Goal: Task Accomplishment & Management: Manage account settings

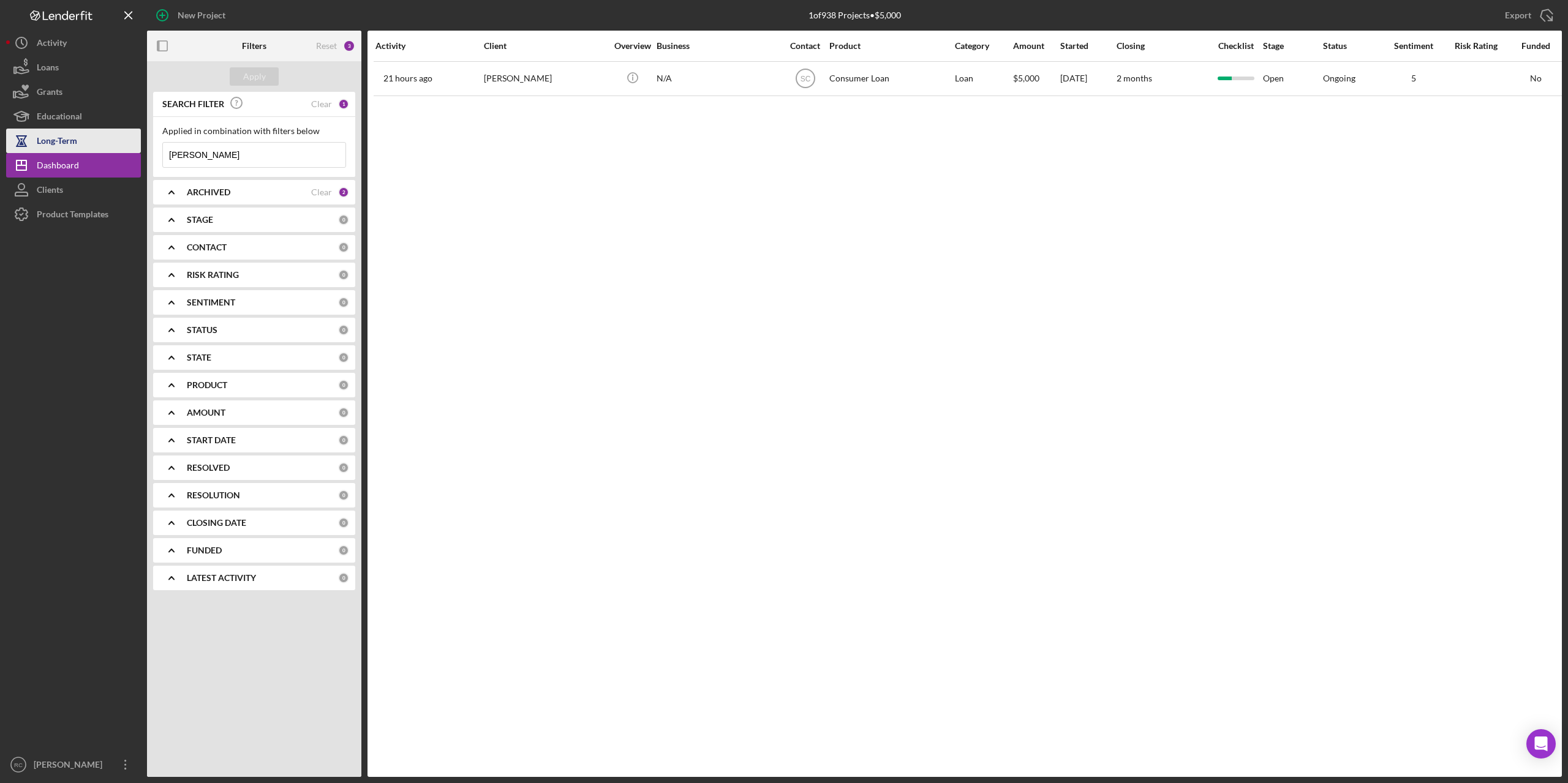
drag, startPoint x: 208, startPoint y: 157, endPoint x: 127, endPoint y: 150, distance: 81.3
click at [127, 150] on div "New Project 1 of 938 Projects • $5,000 felicia Export Icon/Export Filters Reset…" at bounding box center [783, 388] width 1556 height 777
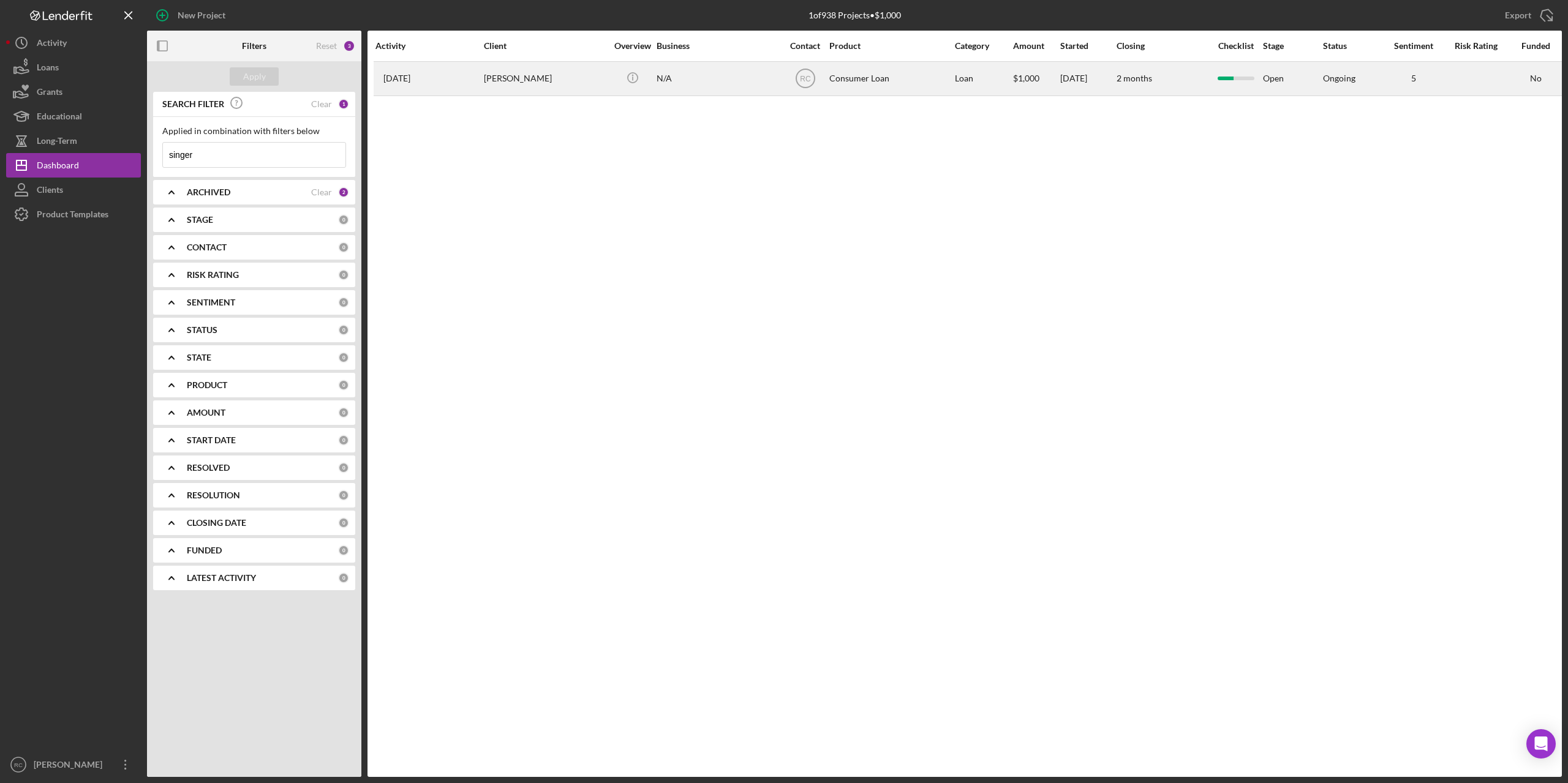
type input "singer"
click at [520, 76] on div "Antonina Singer" at bounding box center [545, 79] width 123 height 33
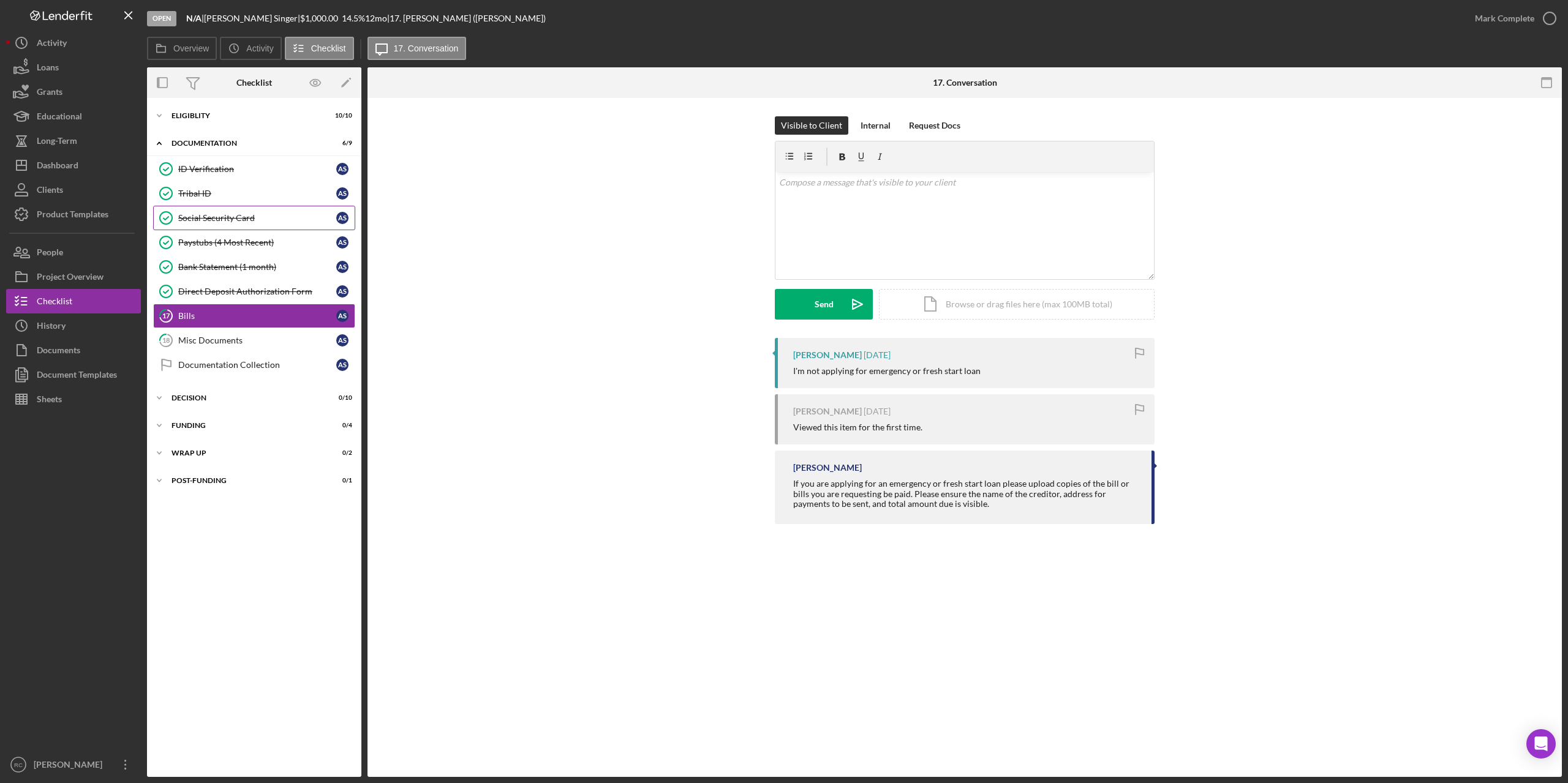
click at [203, 223] on div "Social Security Card" at bounding box center [257, 218] width 158 height 10
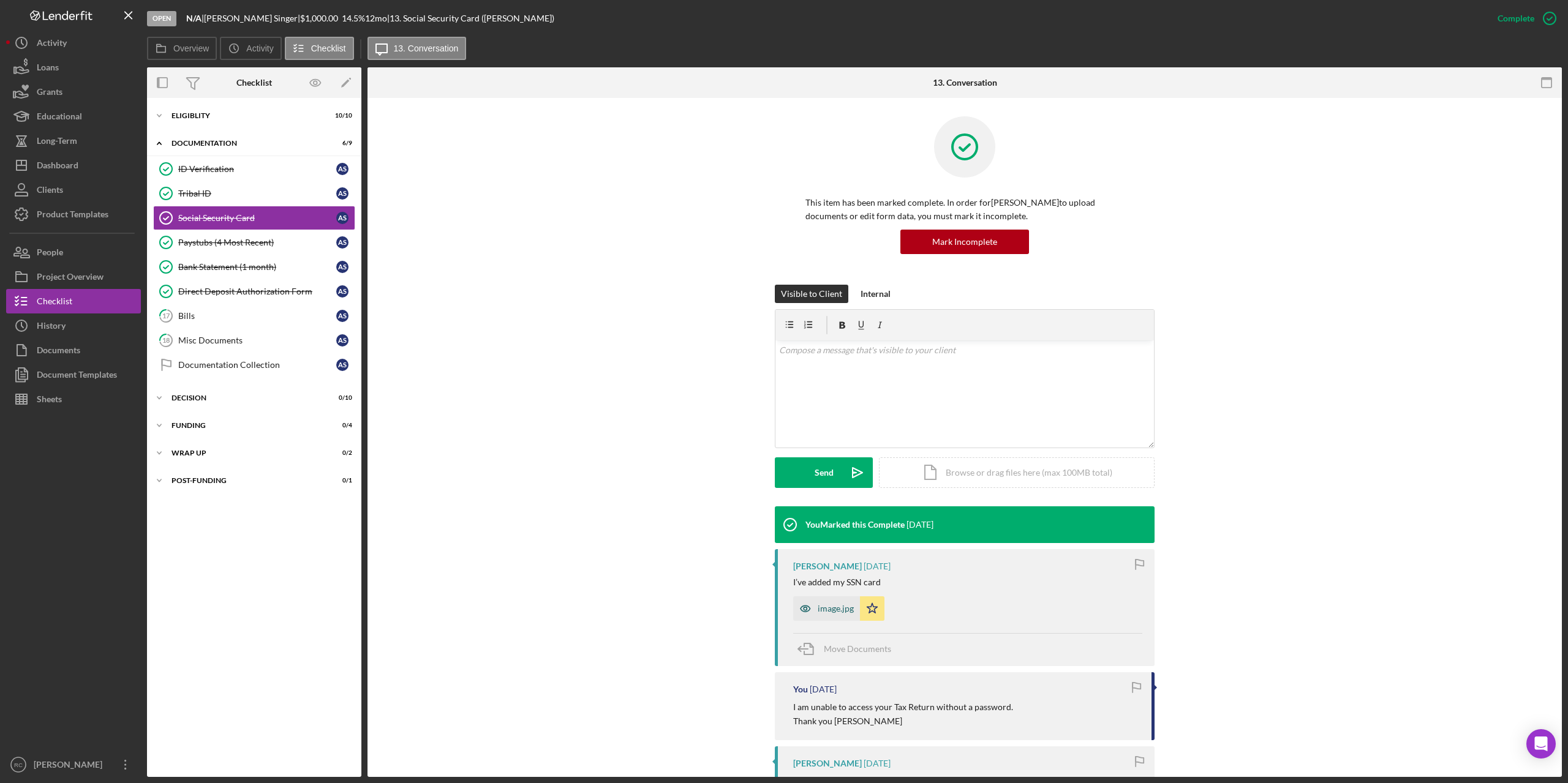
click at [815, 612] on icon "button" at bounding box center [806, 609] width 25 height 25
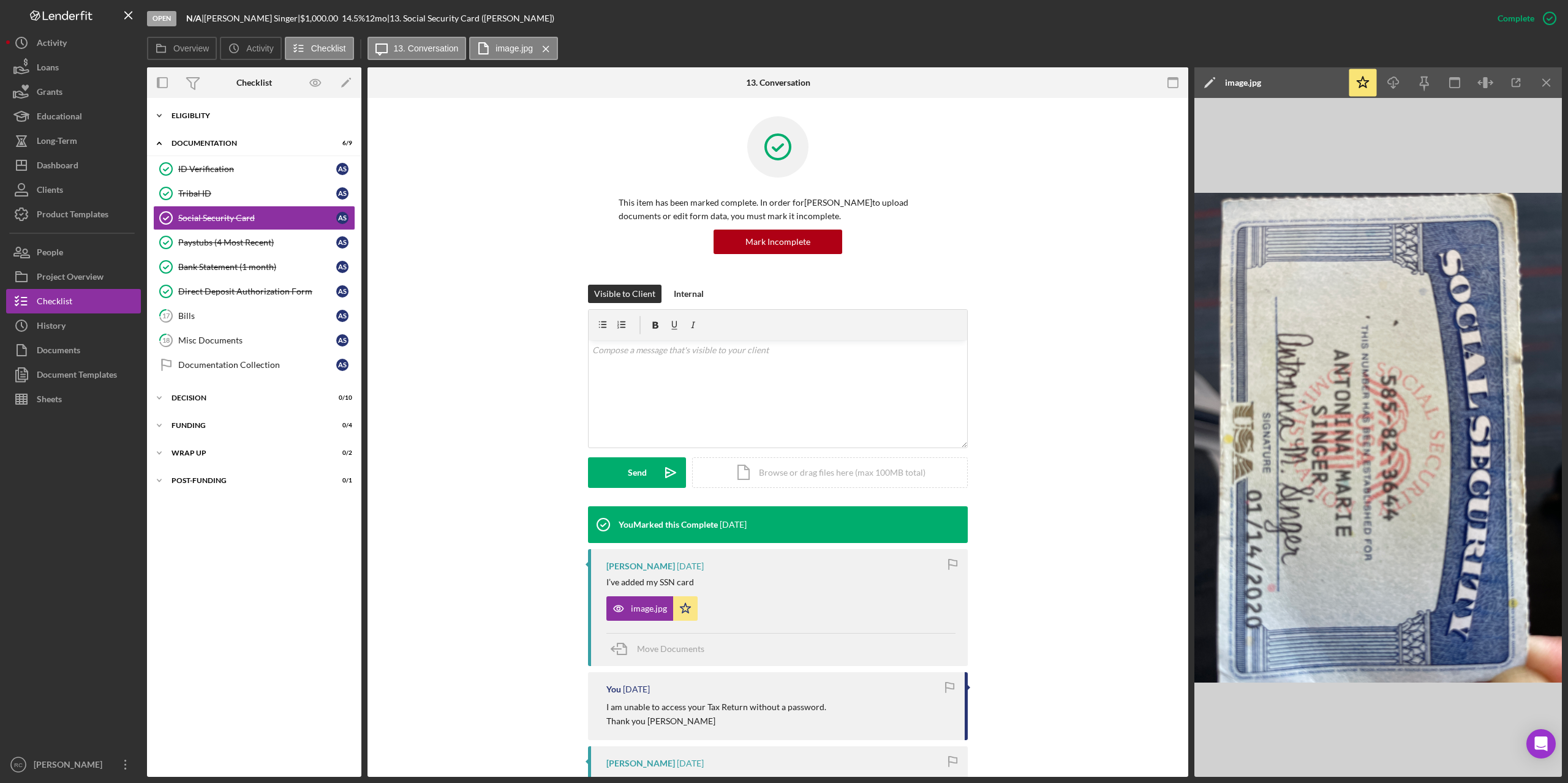
click at [204, 113] on div "Eligiblity" at bounding box center [259, 116] width 174 height 8
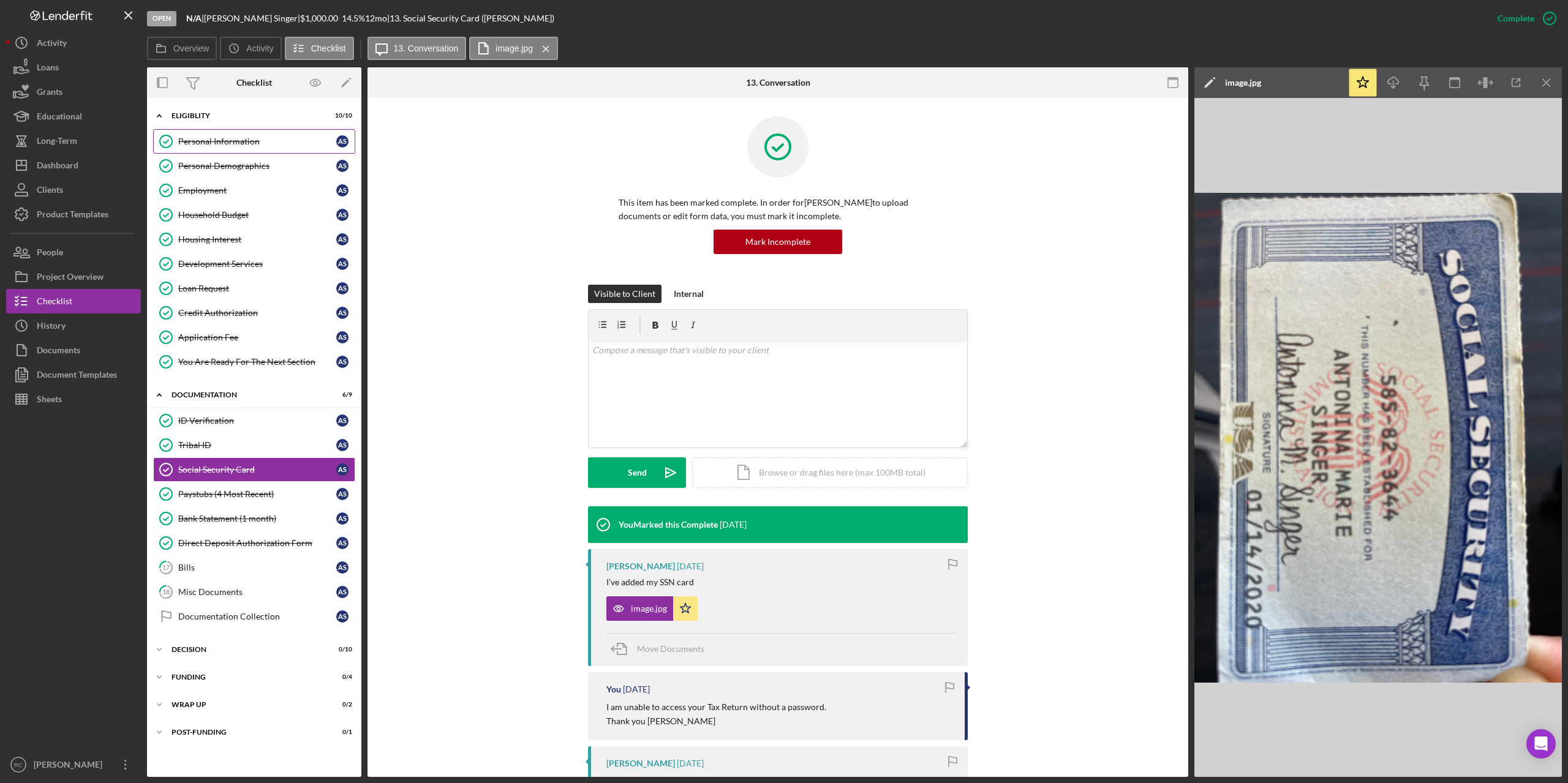
click at [215, 140] on div "Personal Information" at bounding box center [257, 141] width 158 height 10
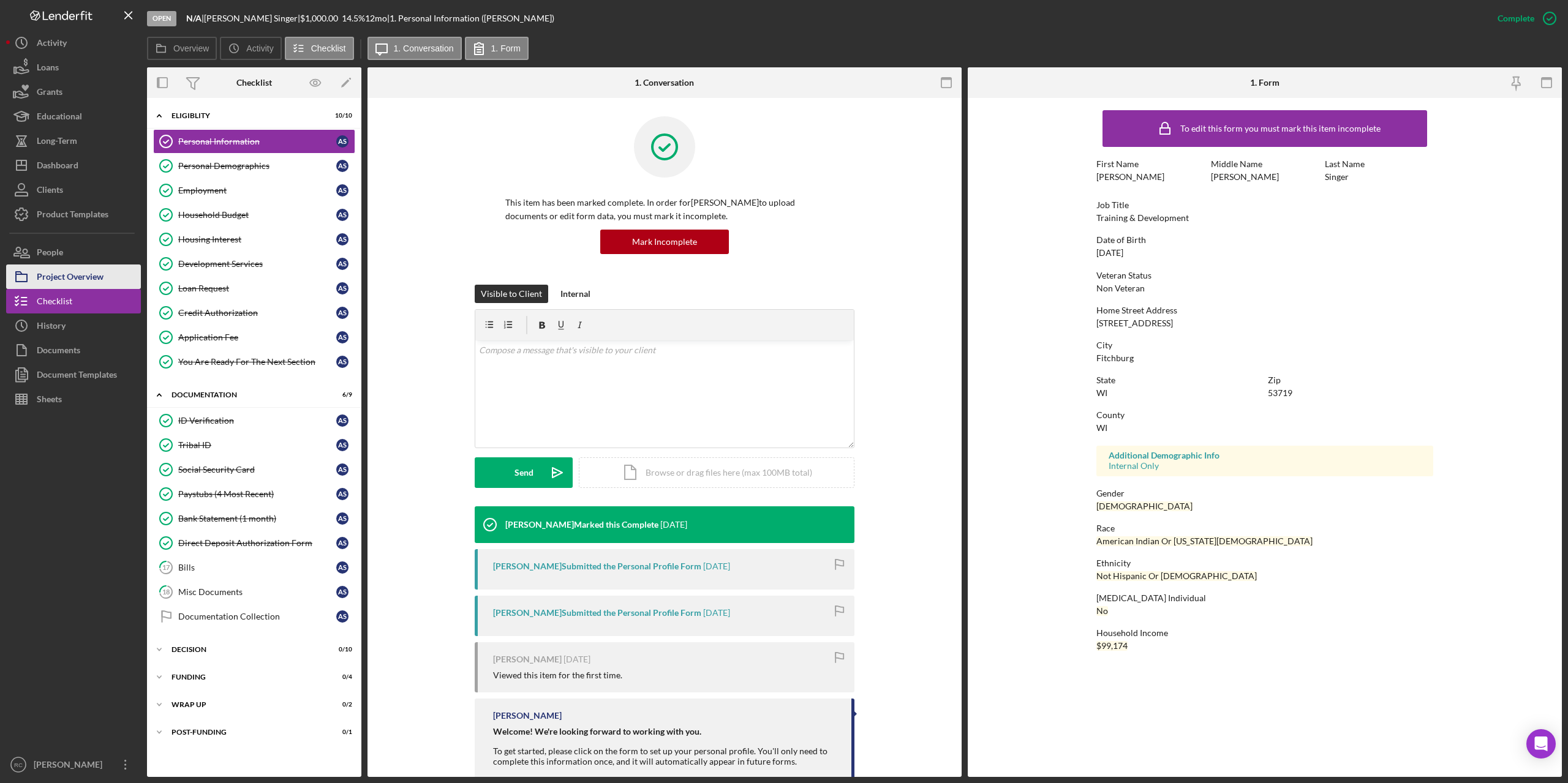
click at [69, 281] on div "Project Overview" at bounding box center [70, 278] width 67 height 28
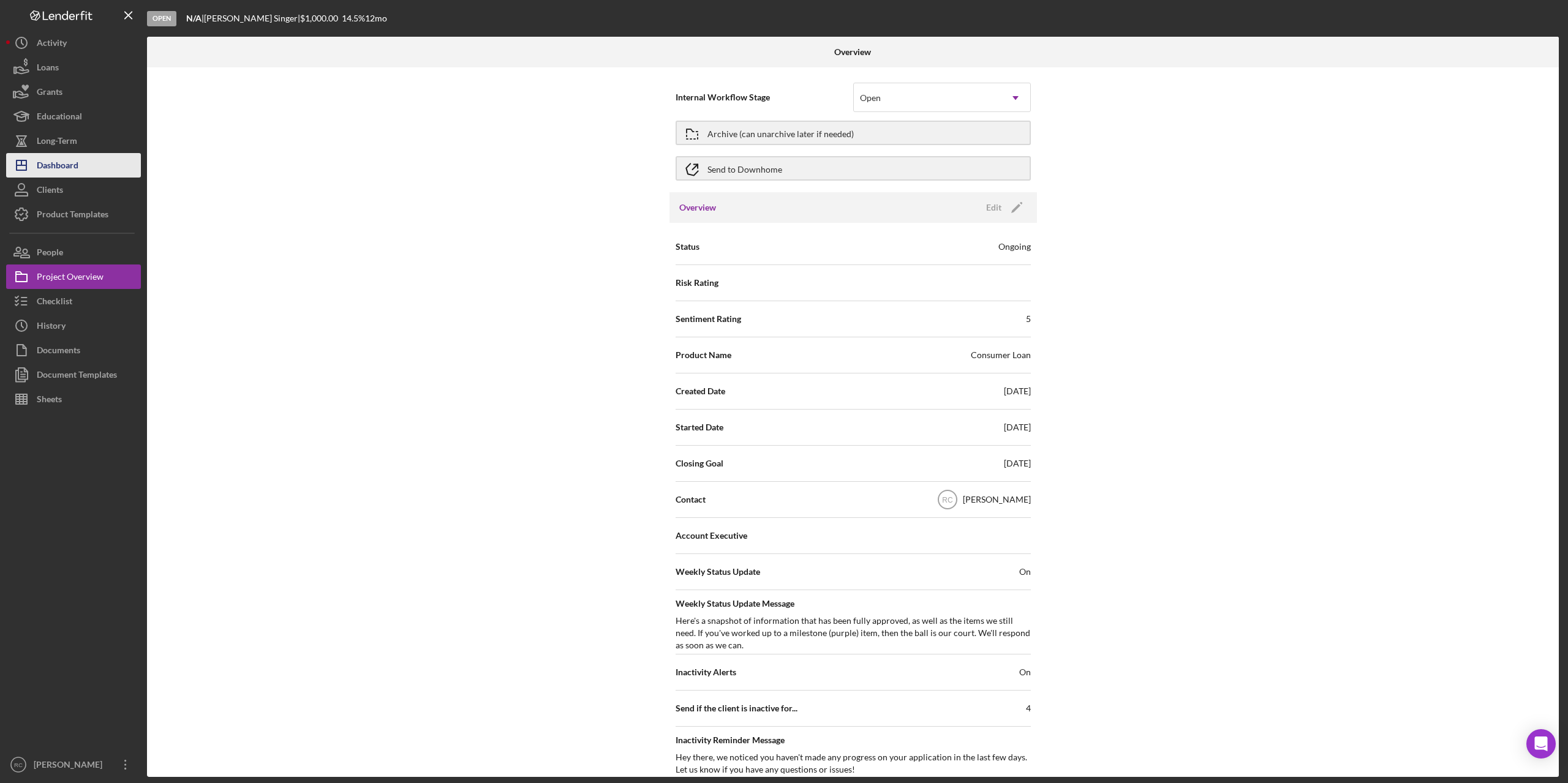
click at [64, 160] on div "Dashboard" at bounding box center [57, 167] width 41 height 28
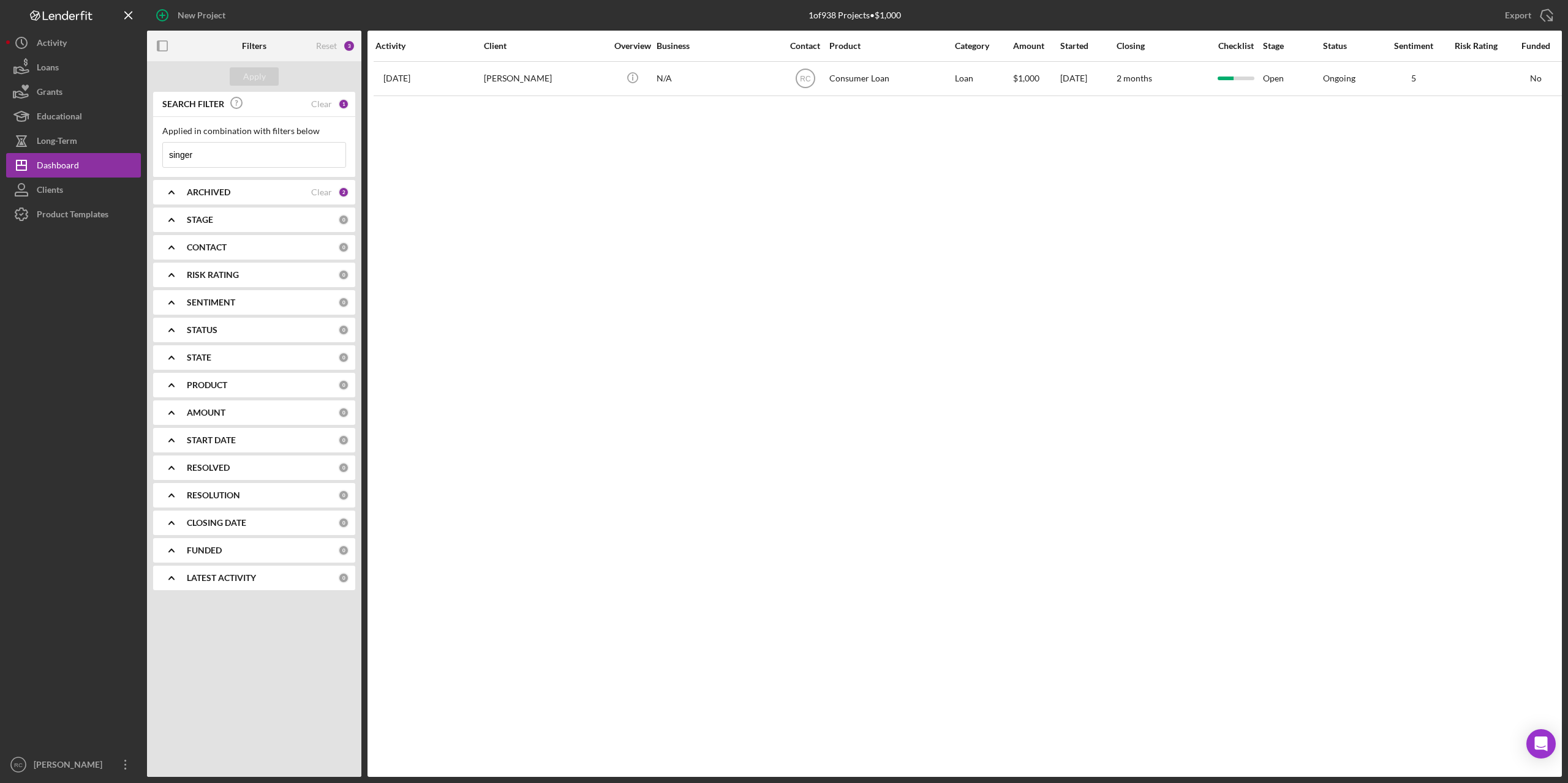
click at [208, 155] on input "singer" at bounding box center [254, 155] width 182 height 25
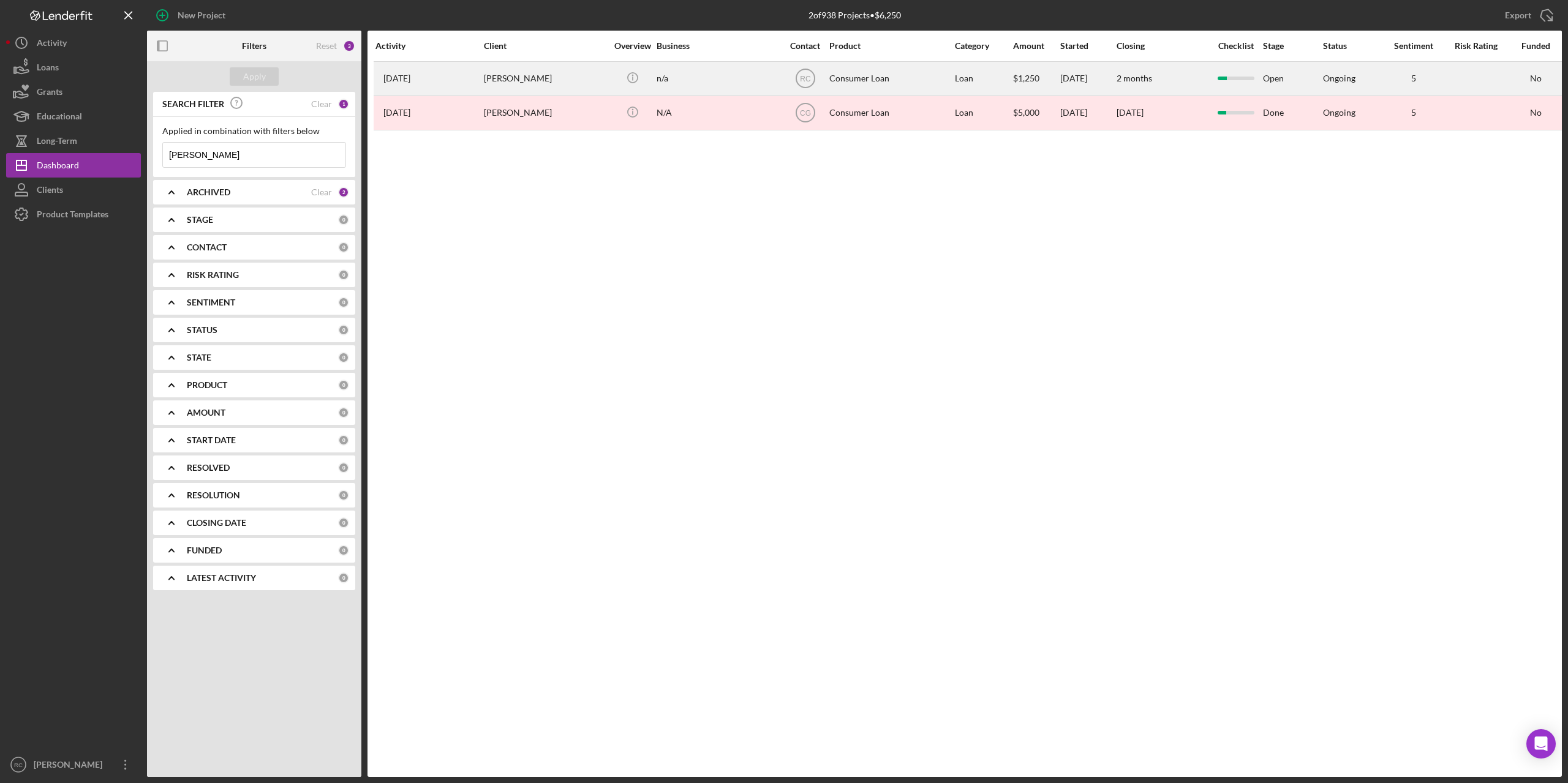
type input "[PERSON_NAME]"
click at [505, 76] on div "[PERSON_NAME]" at bounding box center [545, 79] width 123 height 33
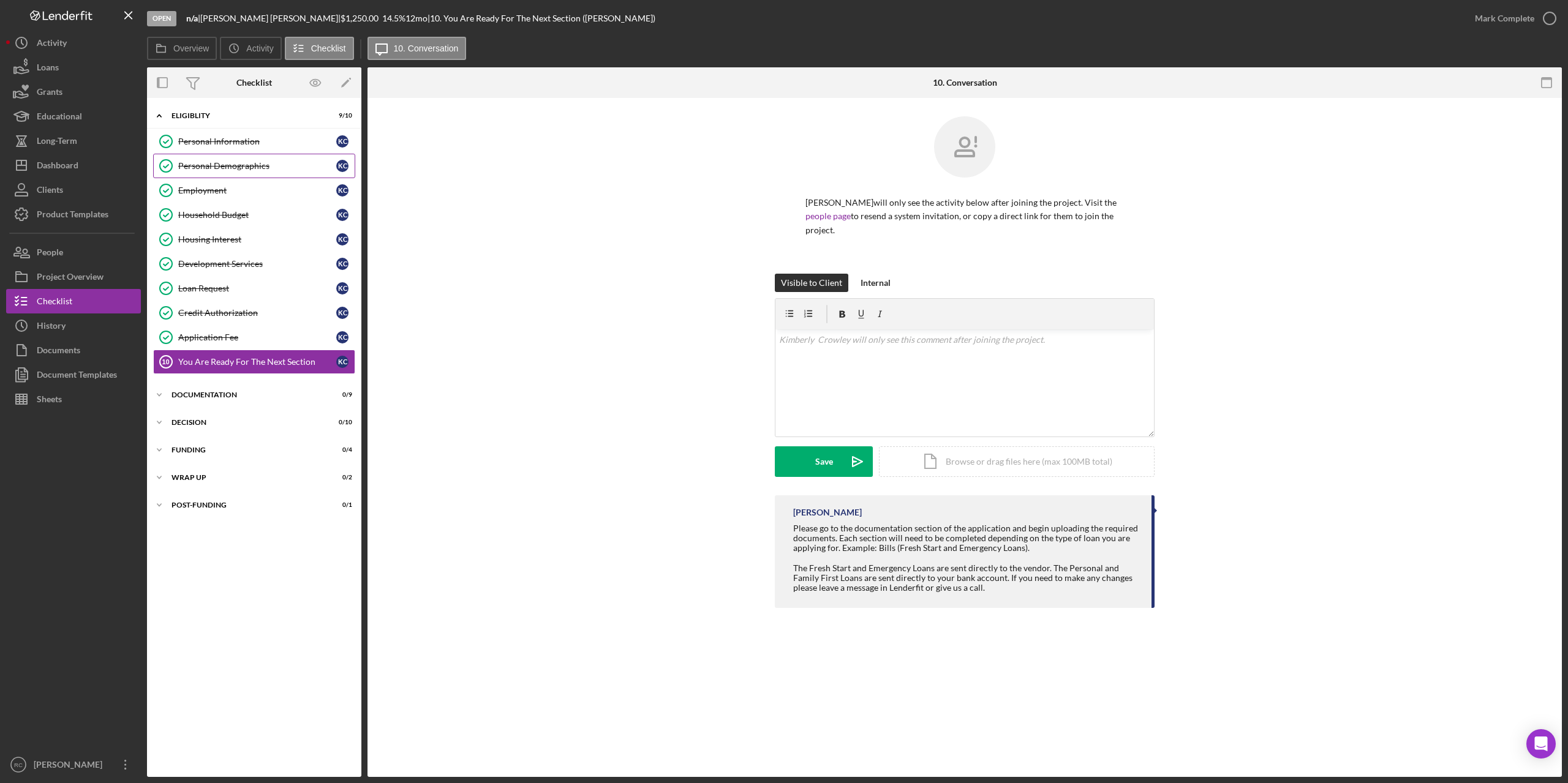
click at [235, 167] on div "Personal Demographics" at bounding box center [257, 166] width 158 height 10
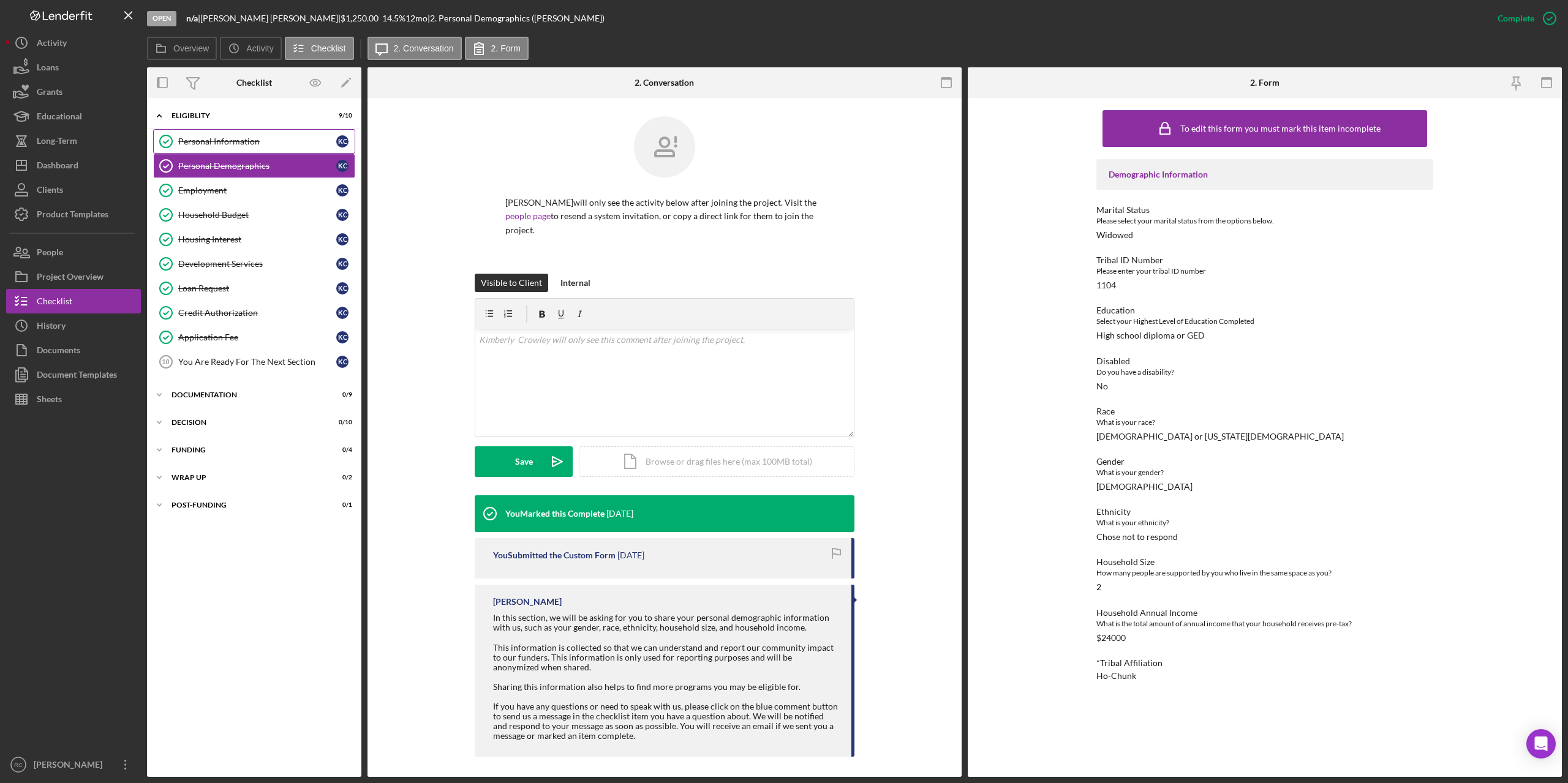
click at [243, 136] on div "Personal Information" at bounding box center [257, 141] width 158 height 10
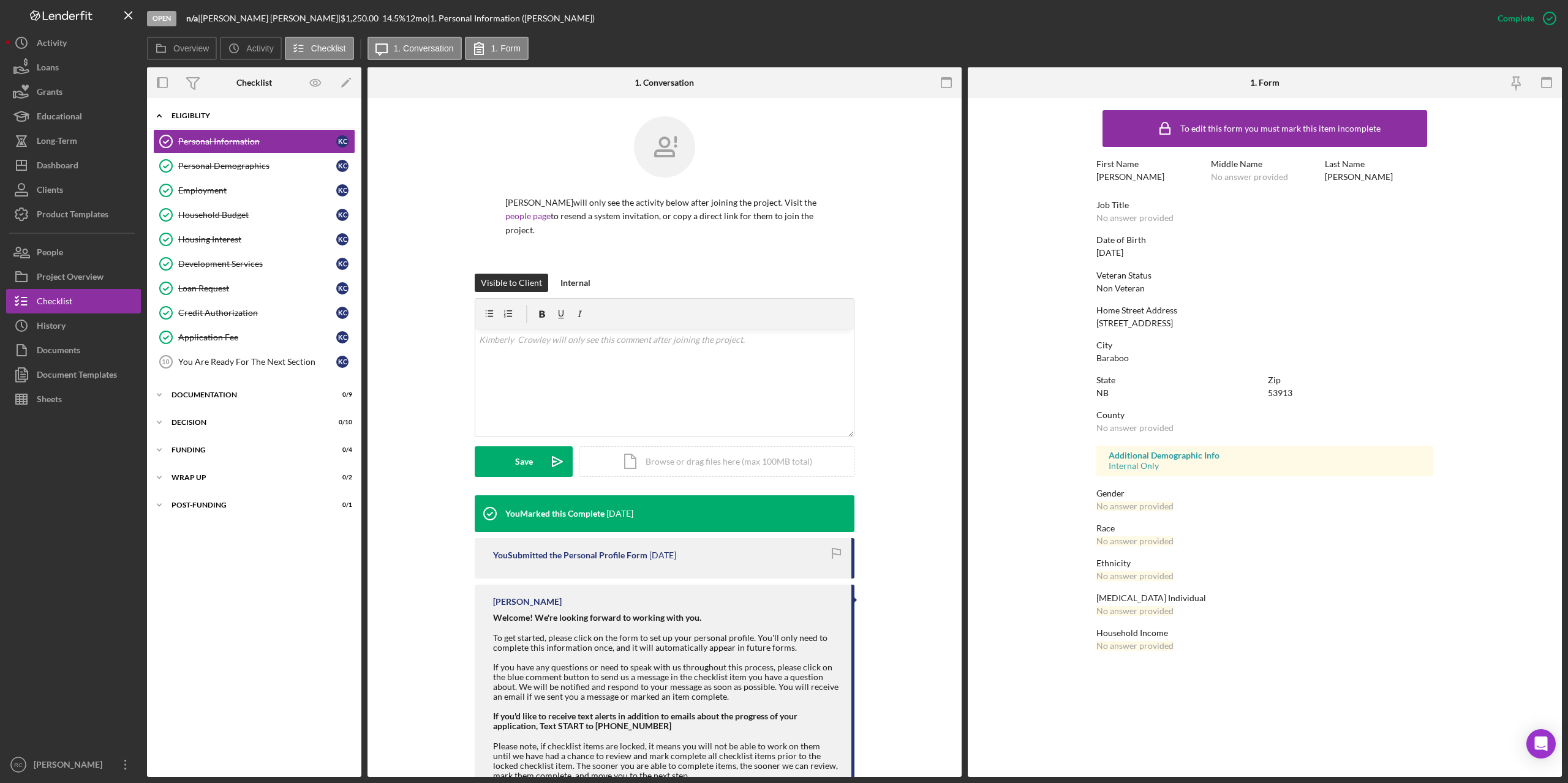
click at [181, 113] on div "Eligiblity" at bounding box center [259, 116] width 174 height 8
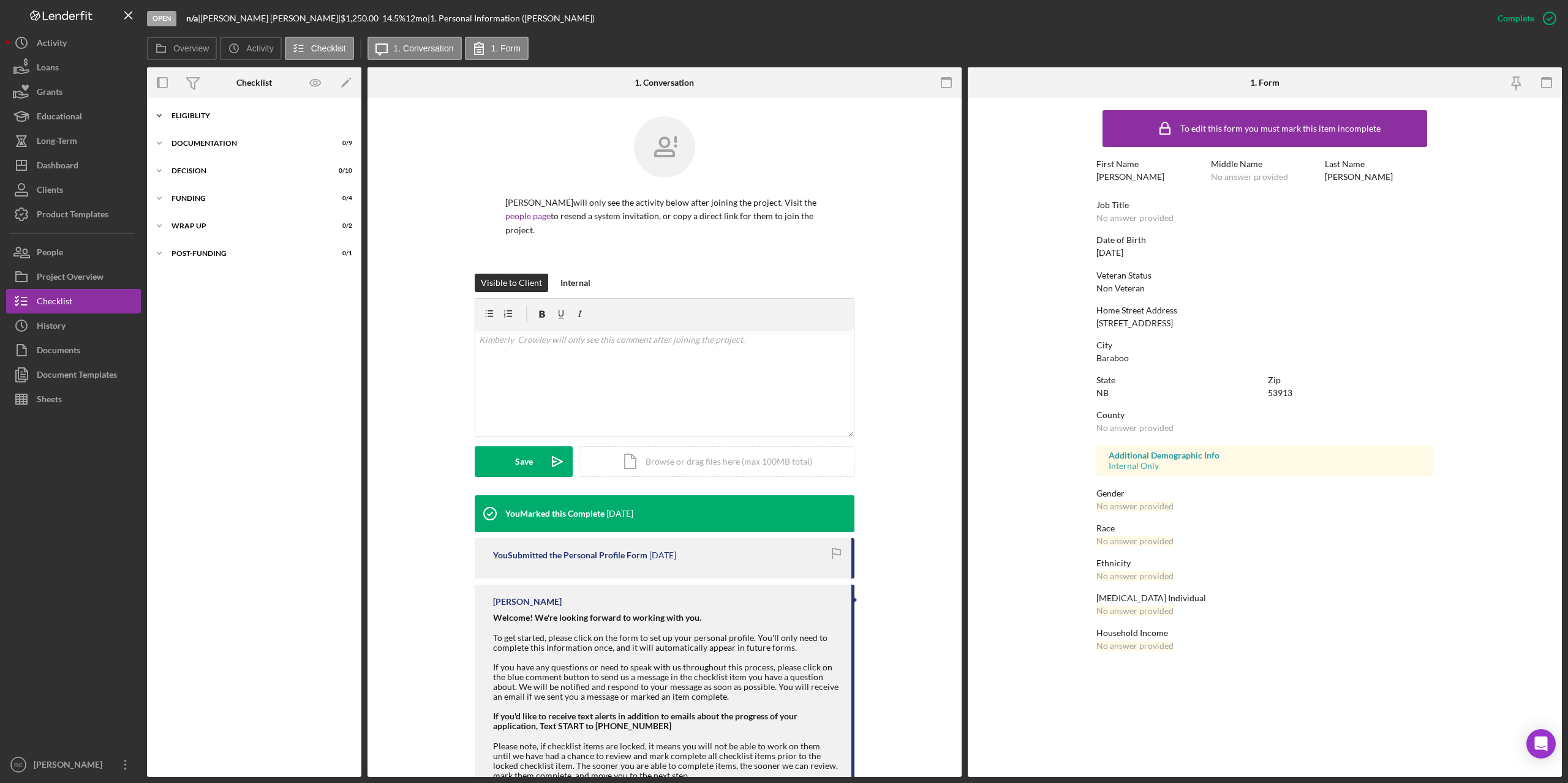
click at [153, 112] on icon "Icon/Expander" at bounding box center [159, 116] width 25 height 25
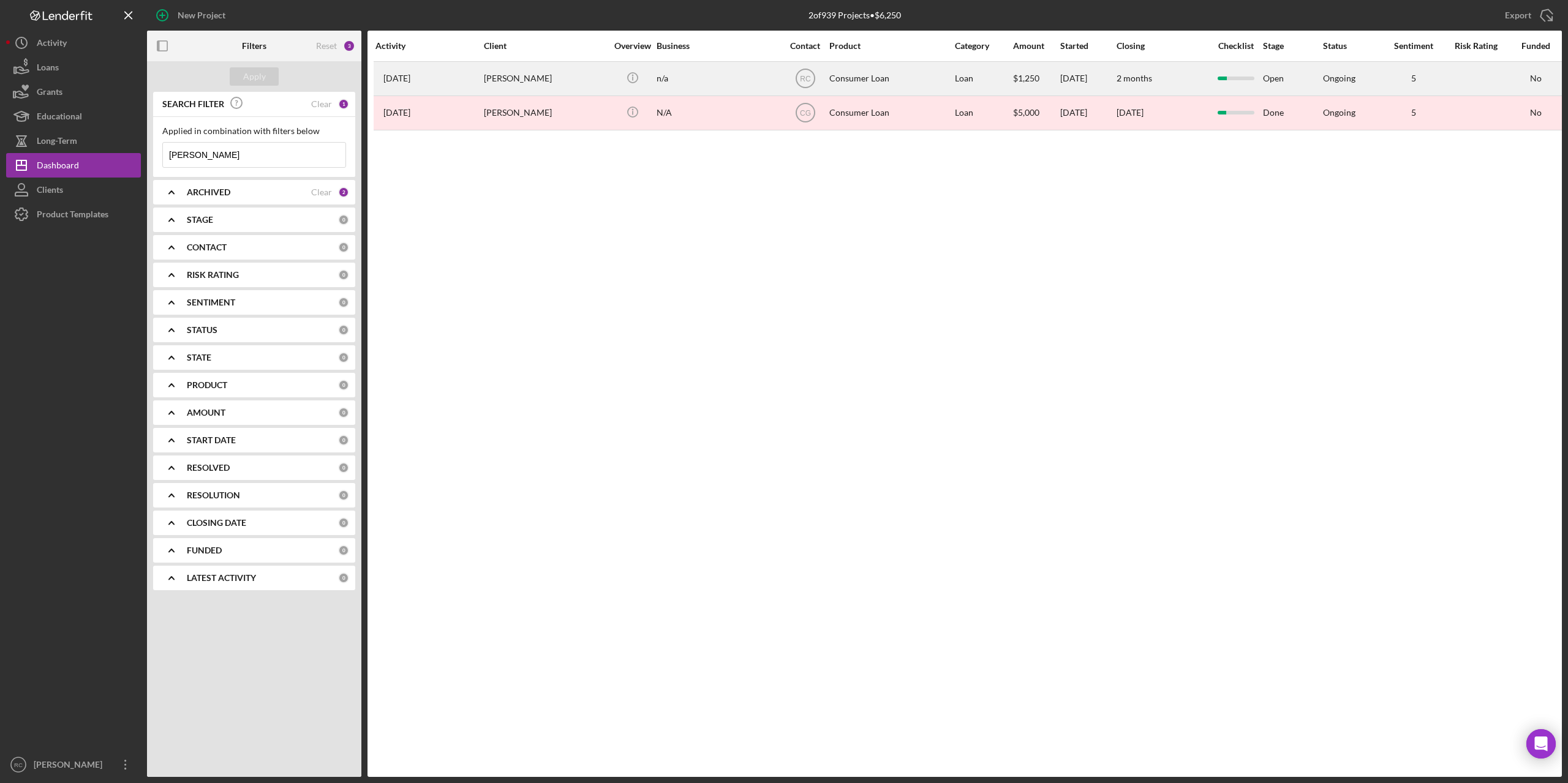
click at [521, 81] on div "[PERSON_NAME]" at bounding box center [545, 79] width 123 height 33
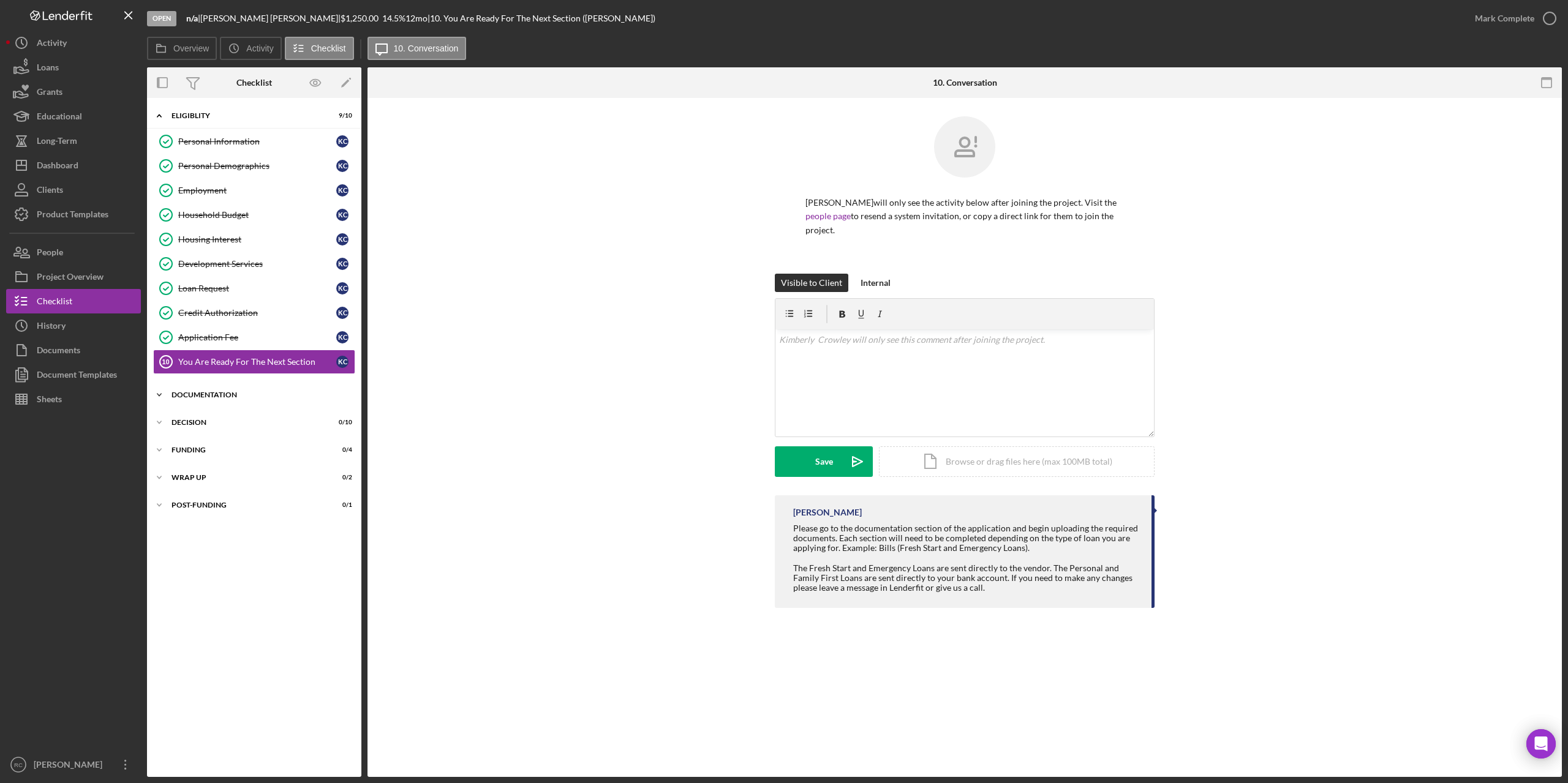
click at [198, 396] on div "Documentation" at bounding box center [259, 395] width 174 height 8
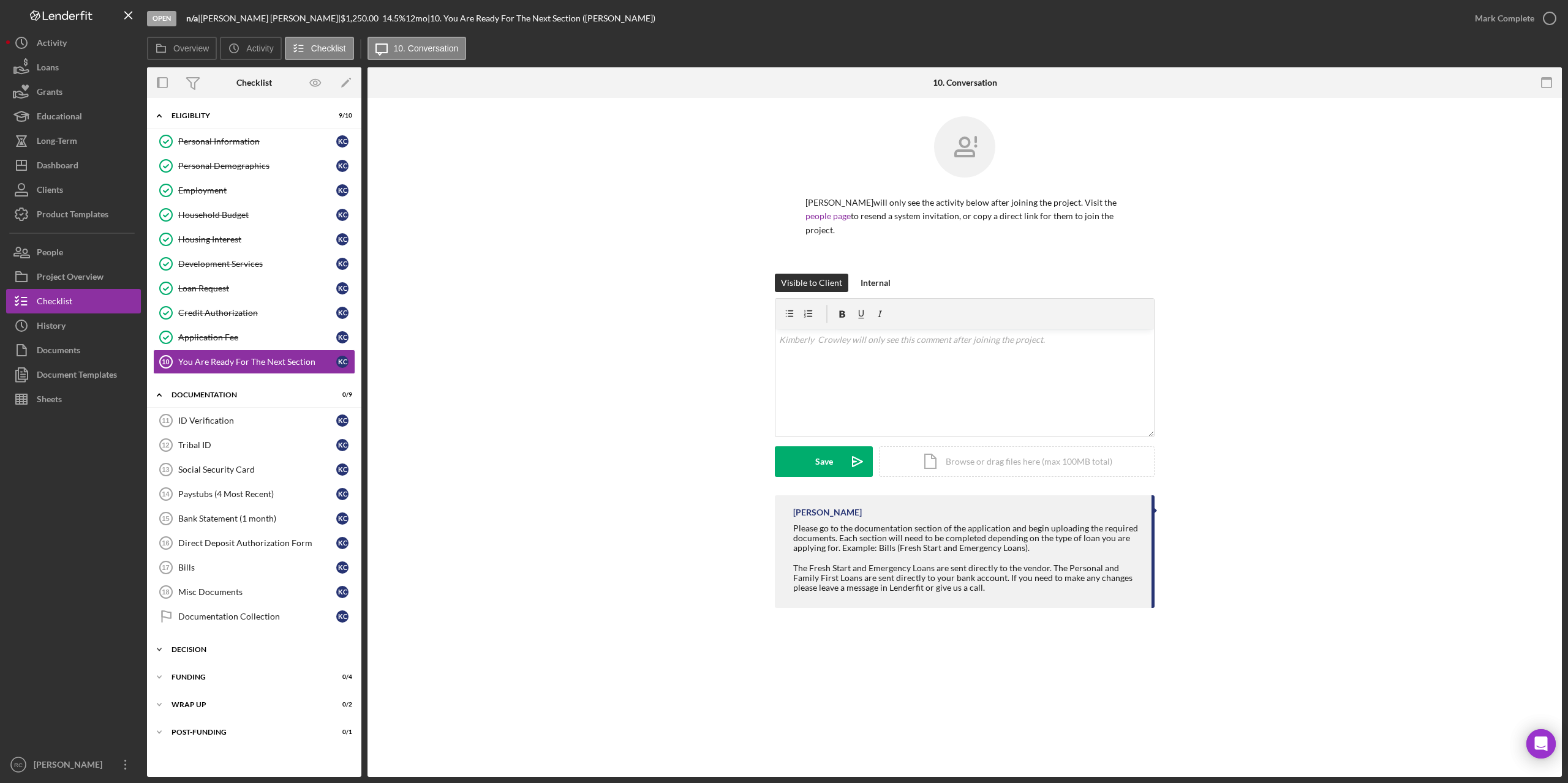
click at [274, 647] on div "Decision" at bounding box center [259, 650] width 174 height 8
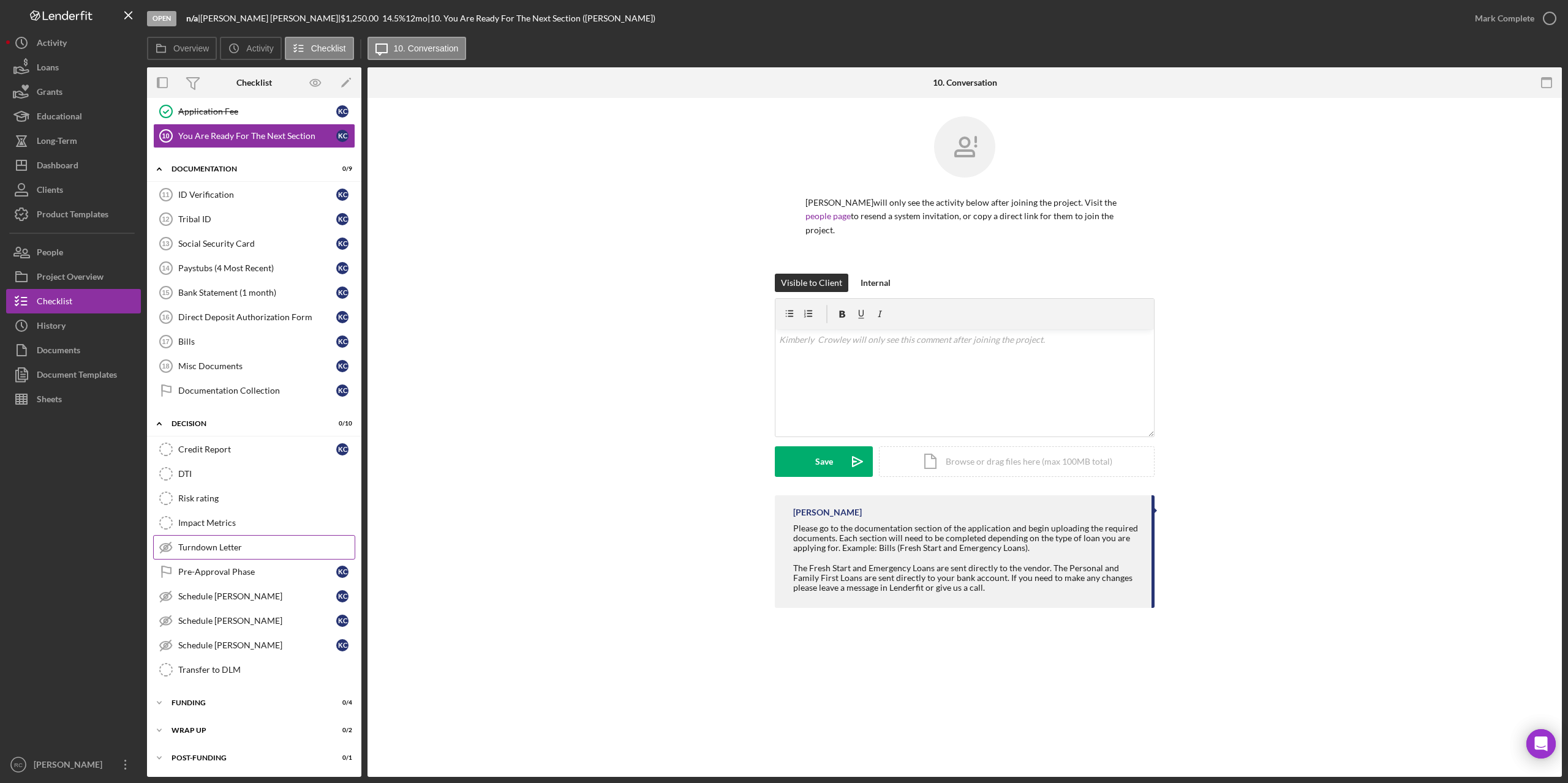
click at [231, 552] on div "Turndown Letter" at bounding box center [266, 547] width 176 height 10
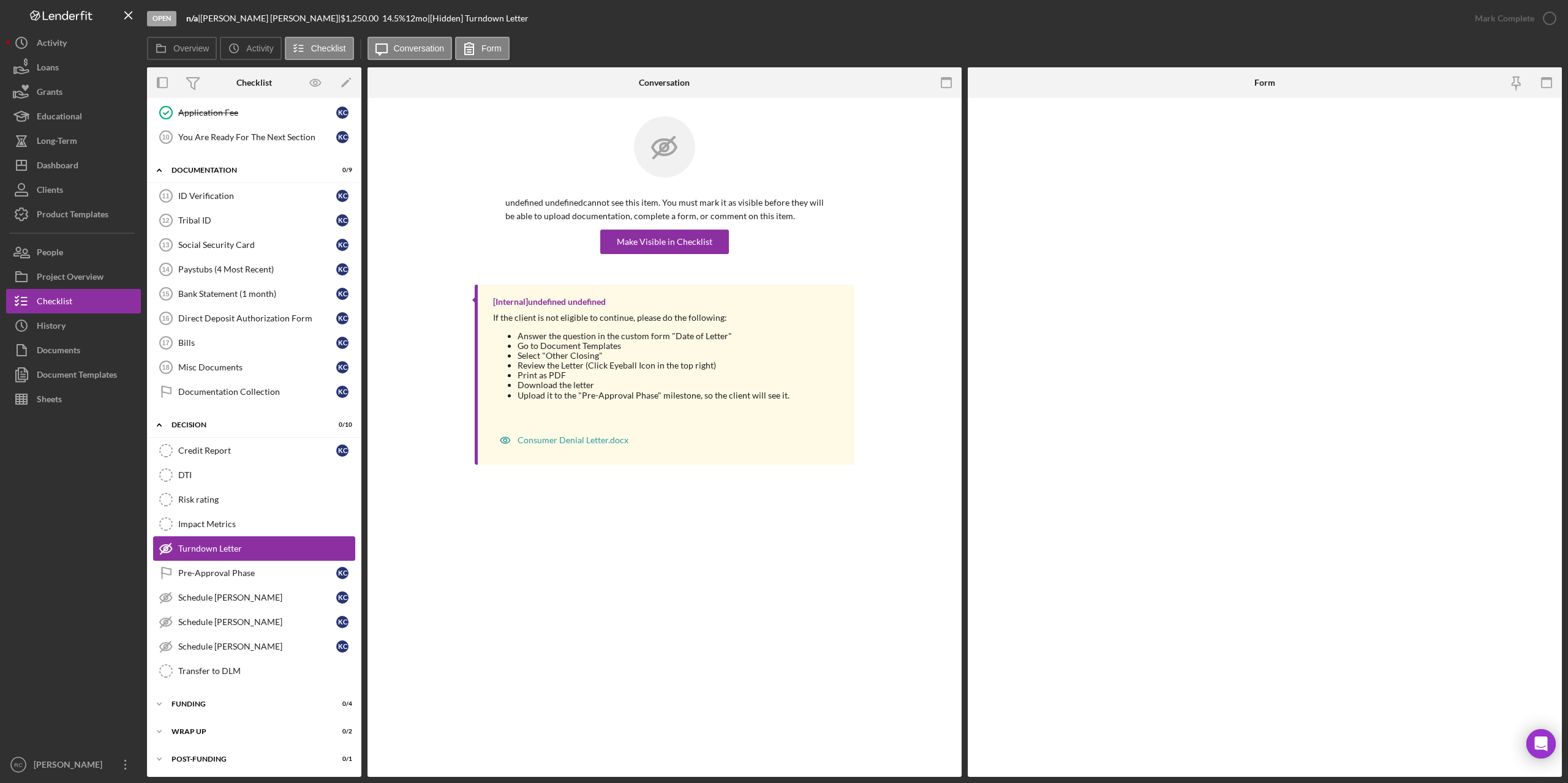
scroll to position [226, 0]
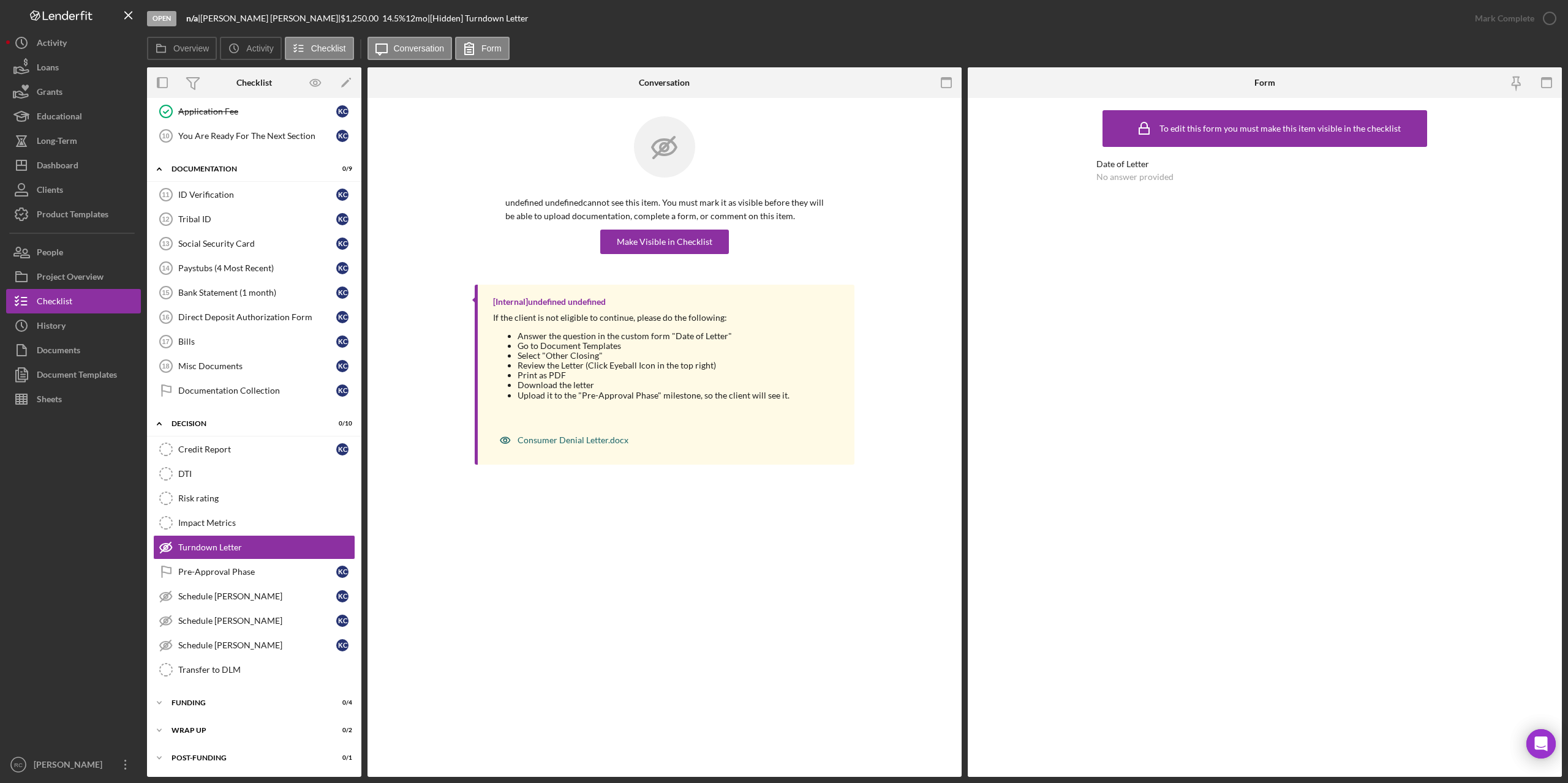
click at [593, 439] on div "Consumer Denial Letter.docx" at bounding box center [573, 440] width 111 height 10
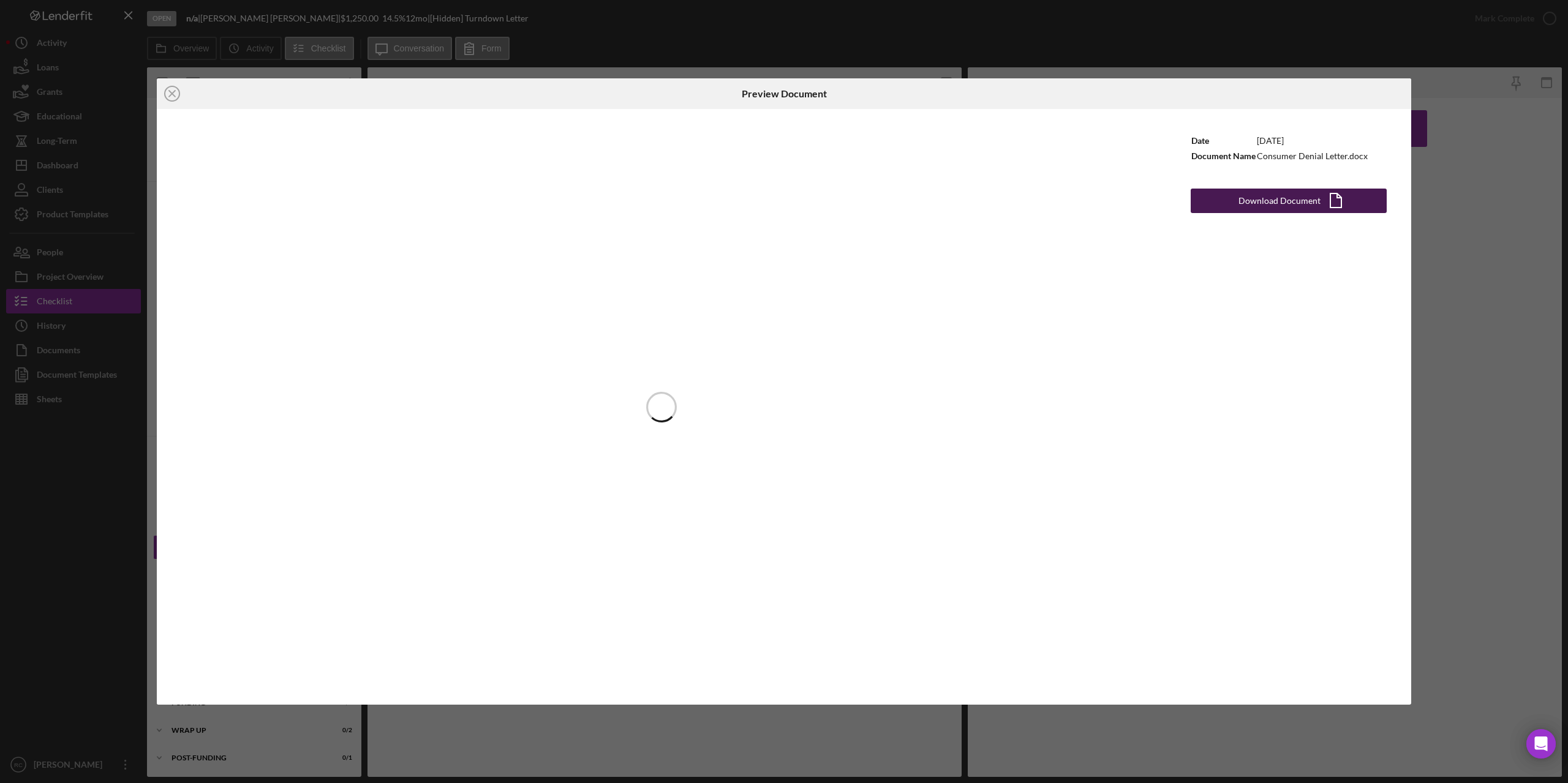
click at [1257, 200] on div "Download Document" at bounding box center [1280, 201] width 82 height 25
drag, startPoint x: 1543, startPoint y: 34, endPoint x: 1498, endPoint y: 38, distance: 45.2
click at [1542, 34] on div "Icon/Close Preview Document Date [DATE] Document Name Consumer Denial Letter.do…" at bounding box center [784, 391] width 1568 height 783
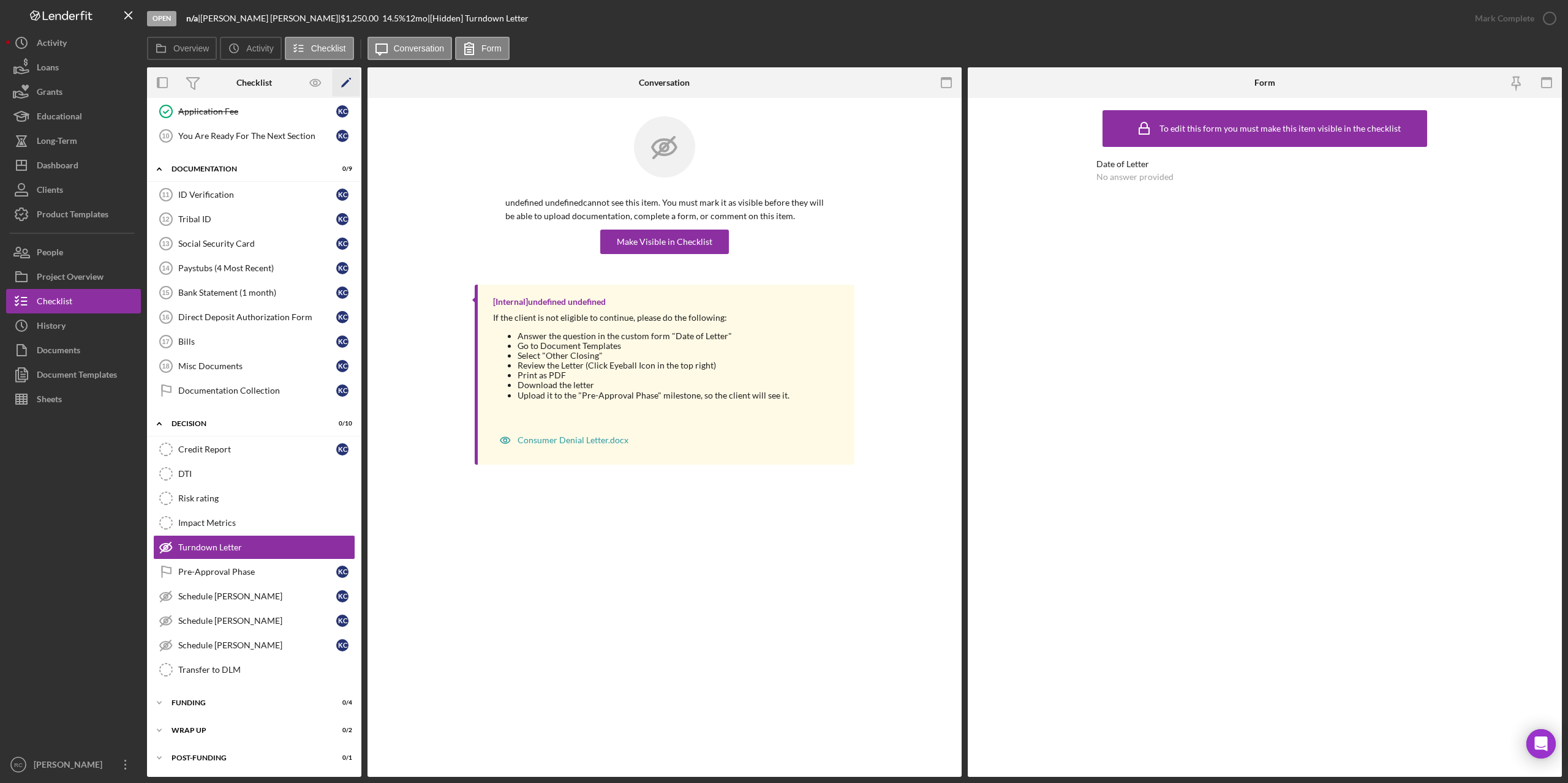
click at [345, 79] on icon "Icon/Edit" at bounding box center [346, 82] width 28 height 28
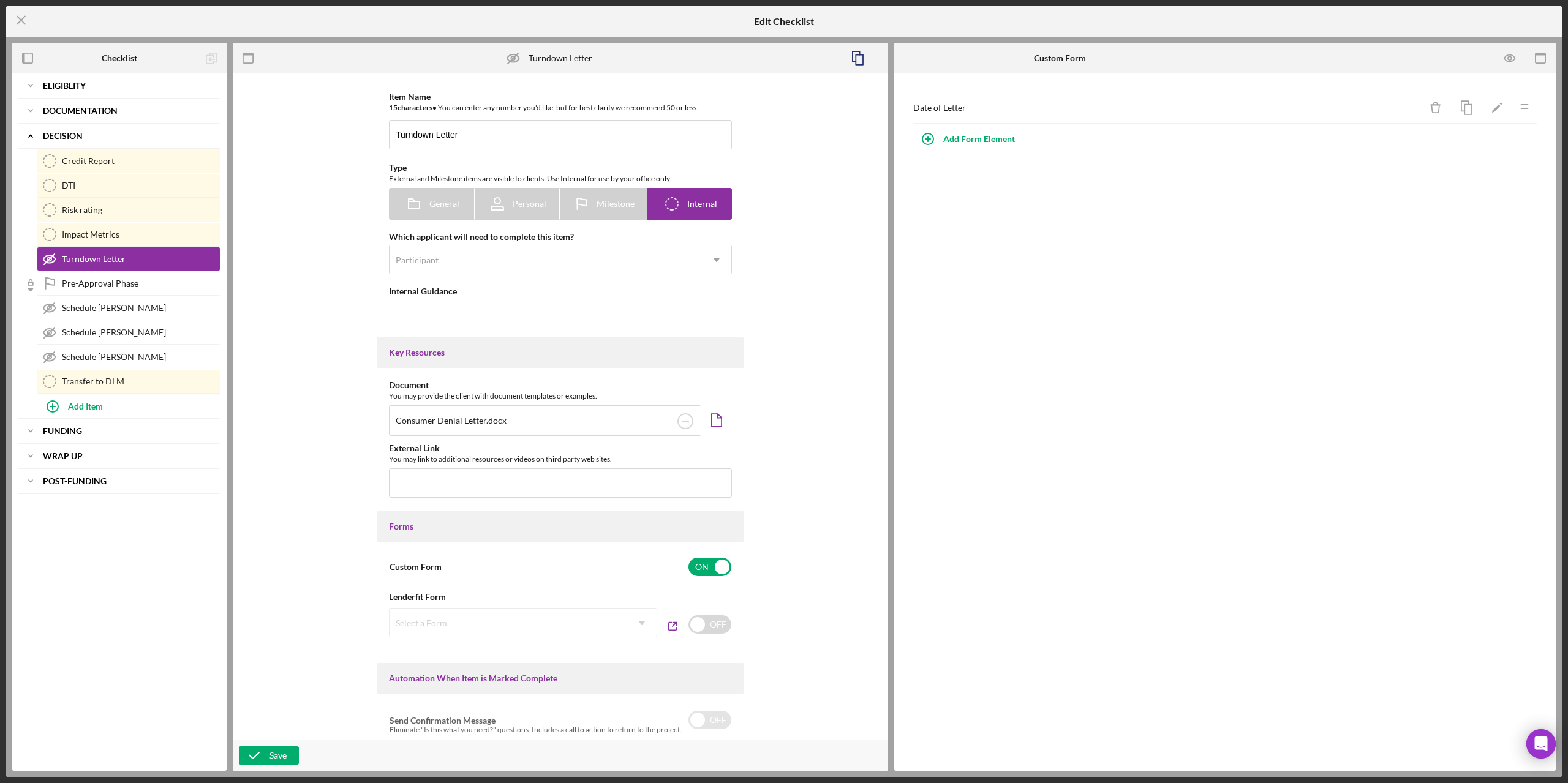
type textarea "<div>If the client is not eligible to continue, please do the following:&nbsp;<…"
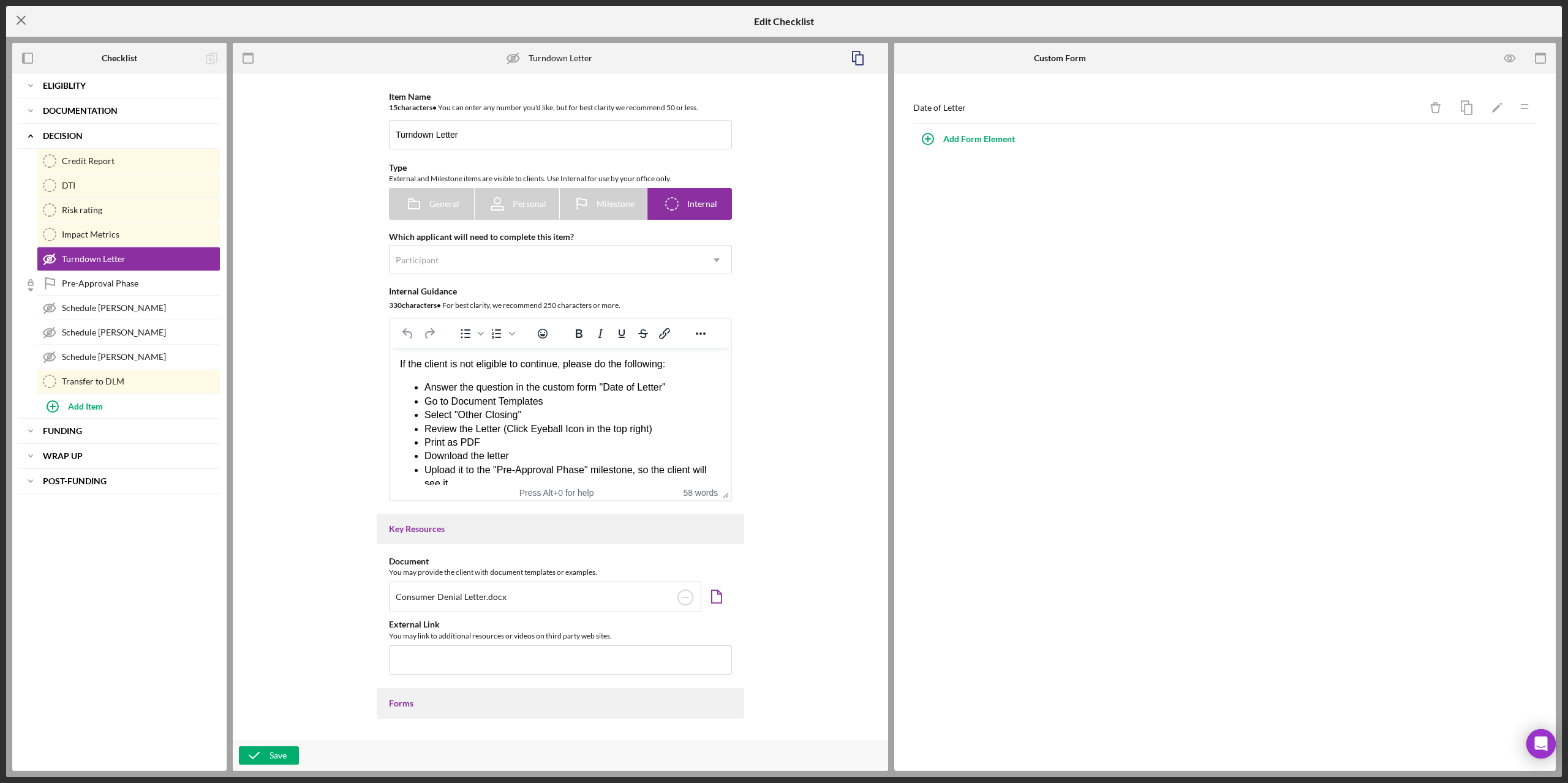
click at [19, 16] on icon "Icon/Menu Close" at bounding box center [21, 20] width 31 height 31
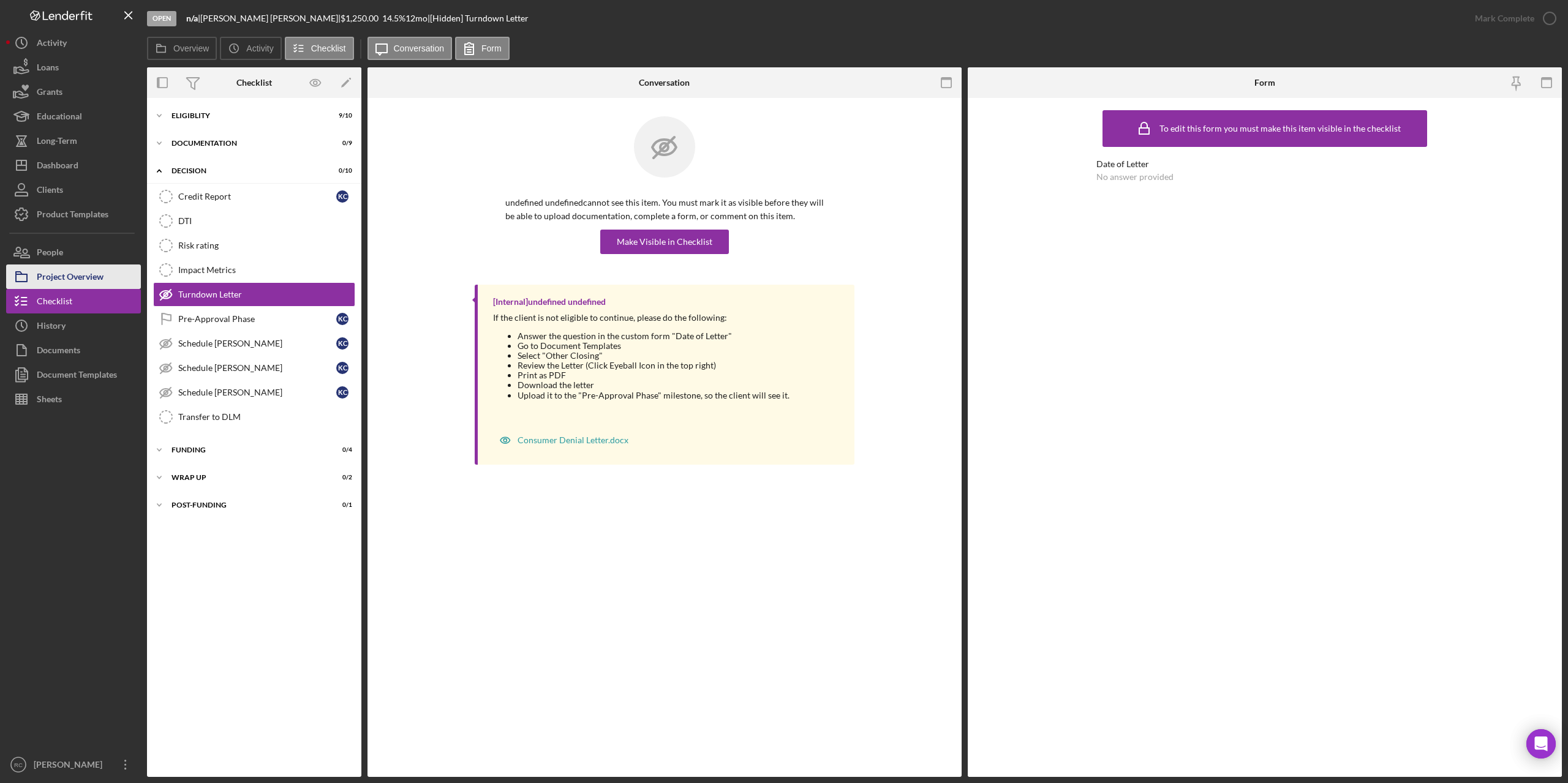
drag, startPoint x: 91, startPoint y: 276, endPoint x: 104, endPoint y: 271, distance: 13.9
click at [91, 276] on div "Project Overview" at bounding box center [70, 278] width 67 height 28
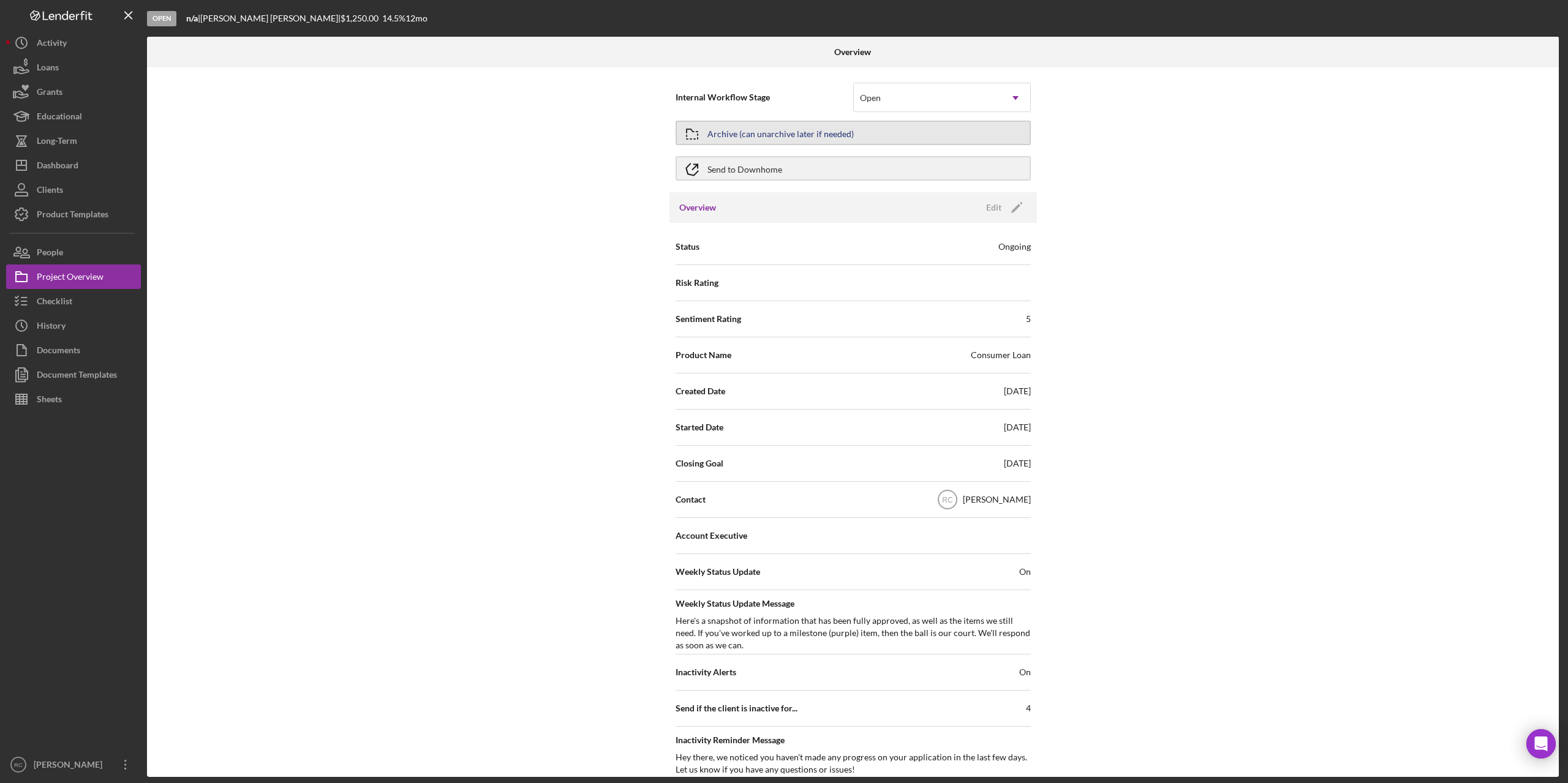
click at [966, 132] on button "Archive (can unarchive later if needed)" at bounding box center [853, 133] width 356 height 25
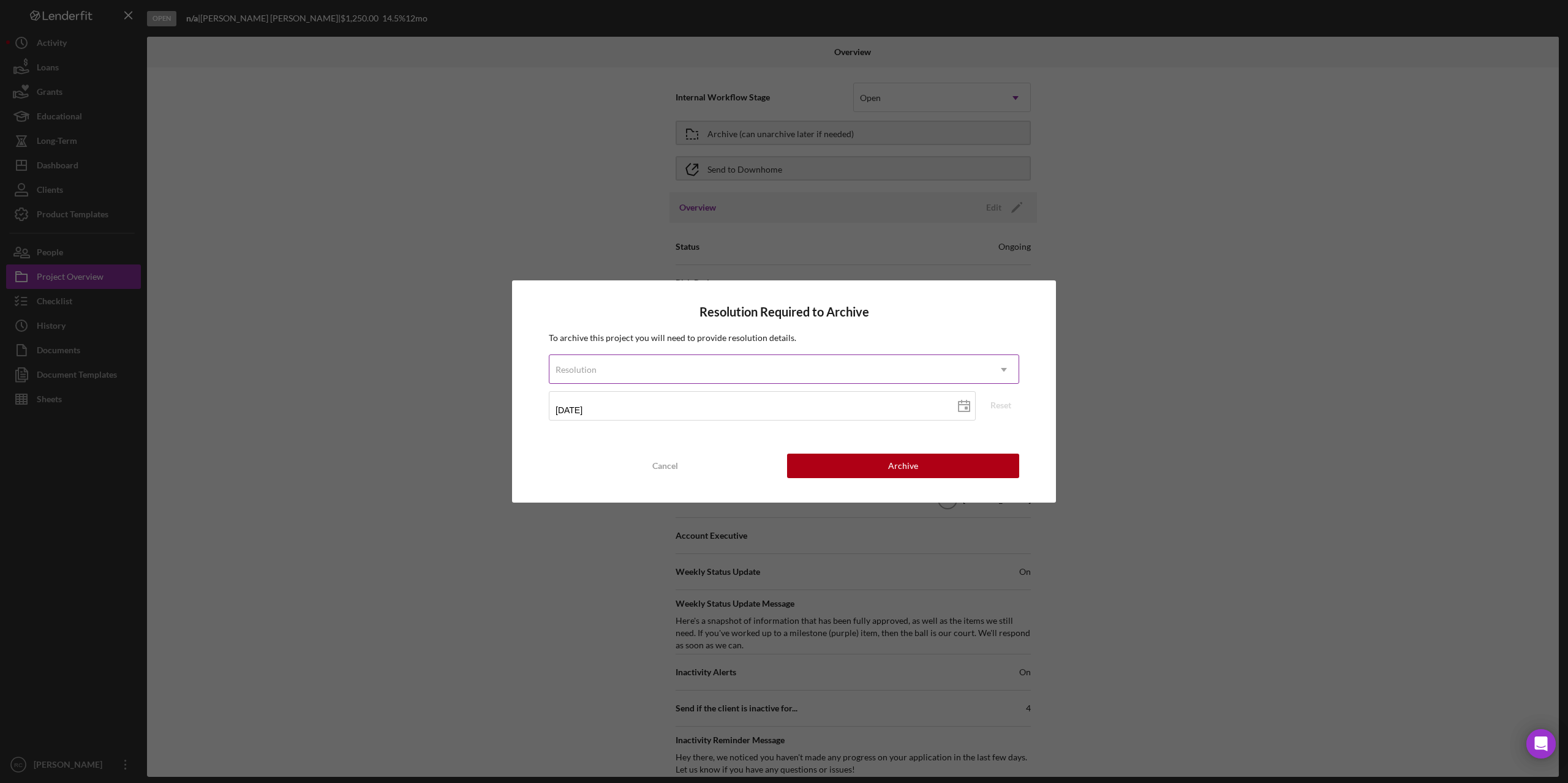
click at [918, 371] on div "Resolution" at bounding box center [769, 369] width 440 height 28
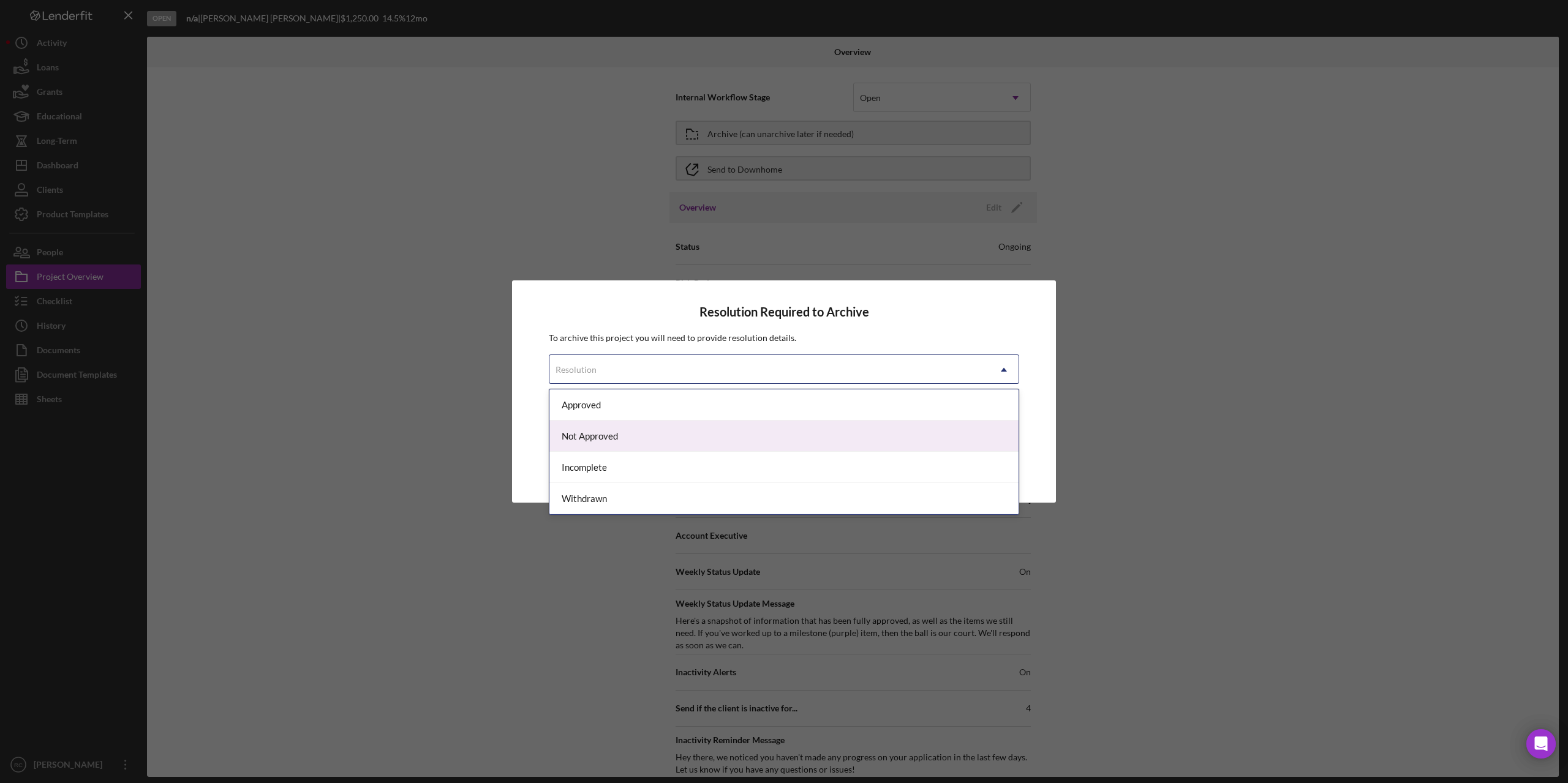
click at [873, 425] on div "Not Approved" at bounding box center [783, 436] width 469 height 32
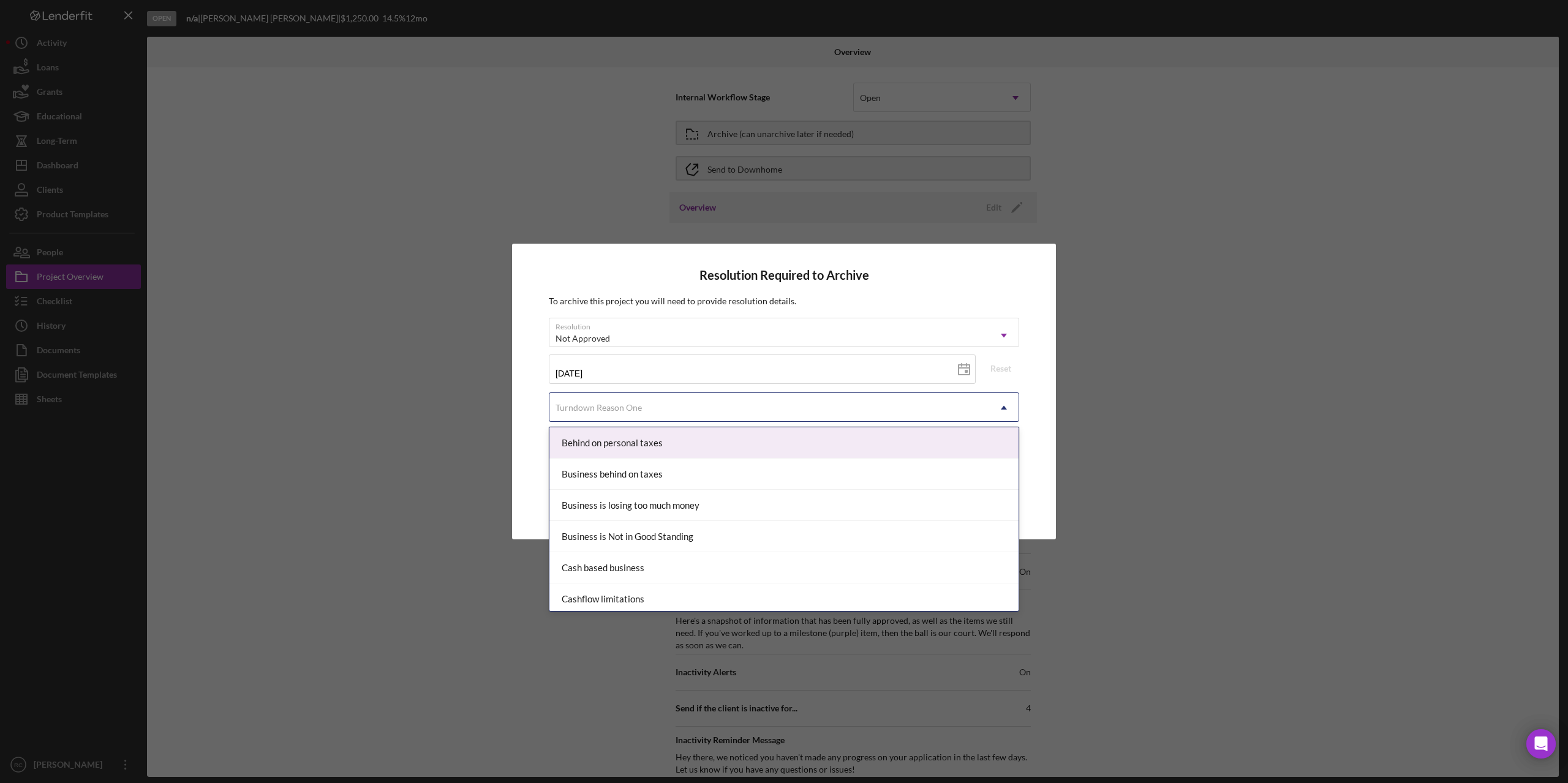
click at [852, 408] on div "Turndown Reason One" at bounding box center [769, 407] width 440 height 28
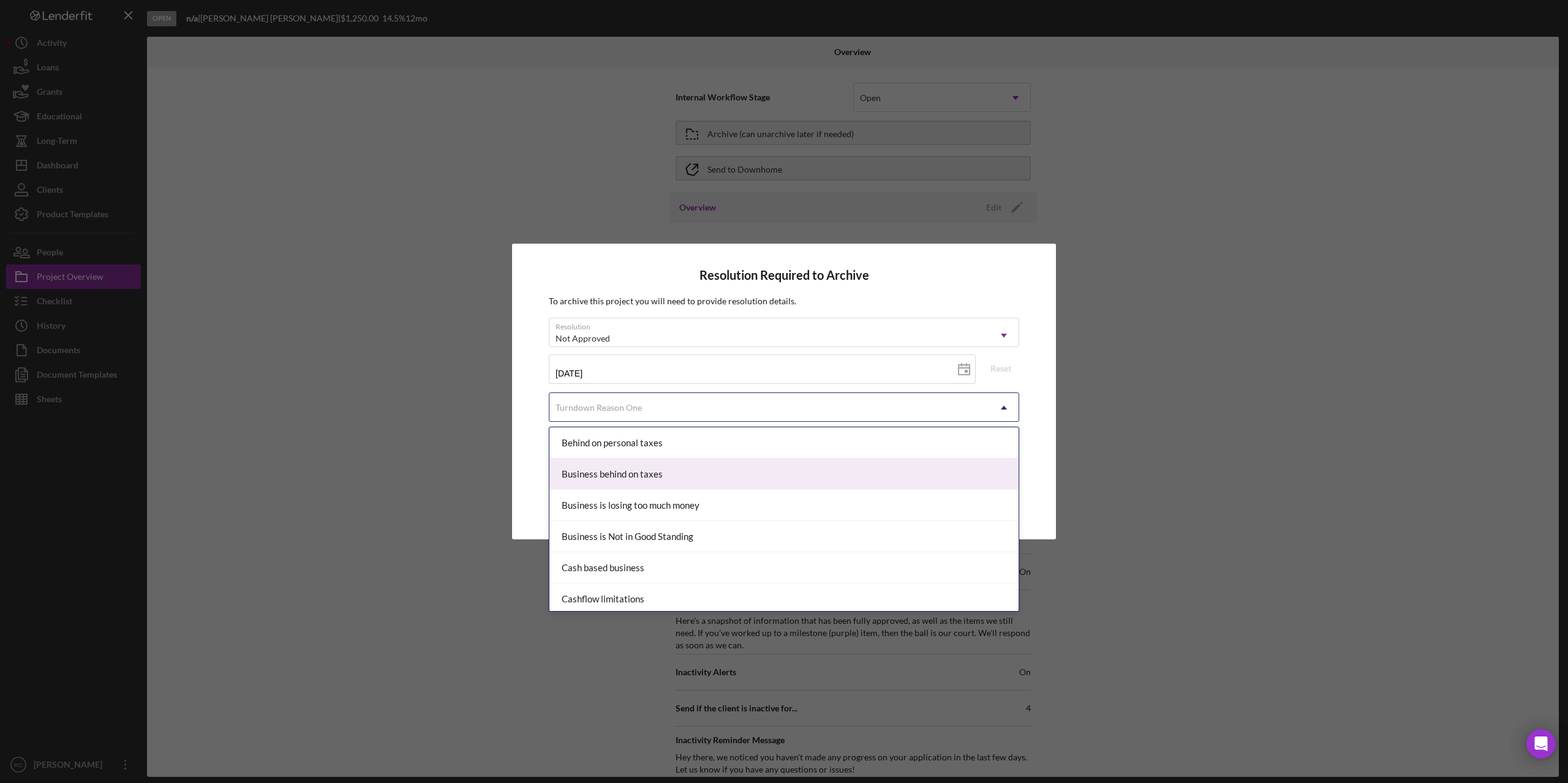
scroll to position [164, 0]
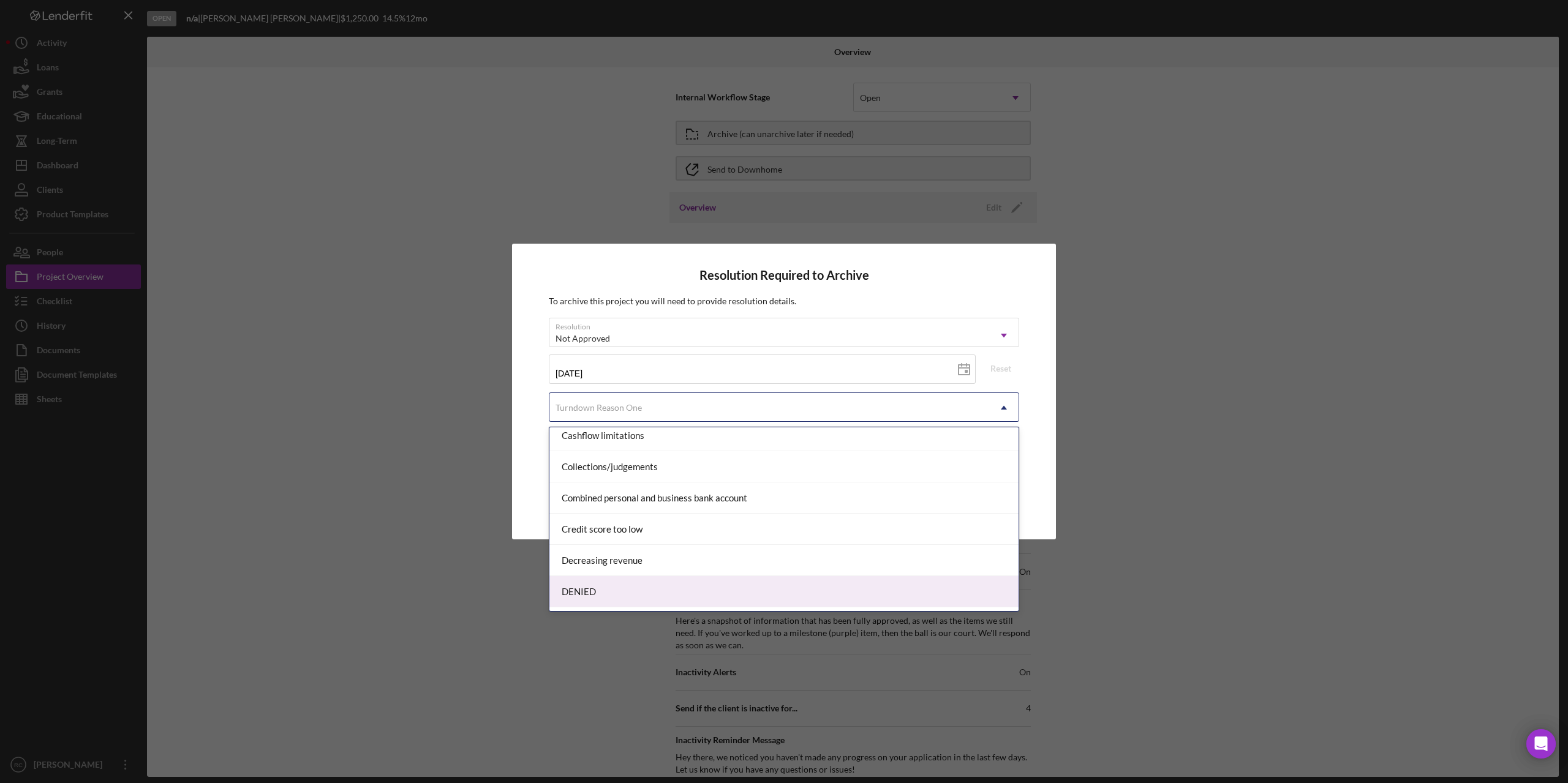
click at [814, 587] on div "DENIED" at bounding box center [783, 591] width 469 height 32
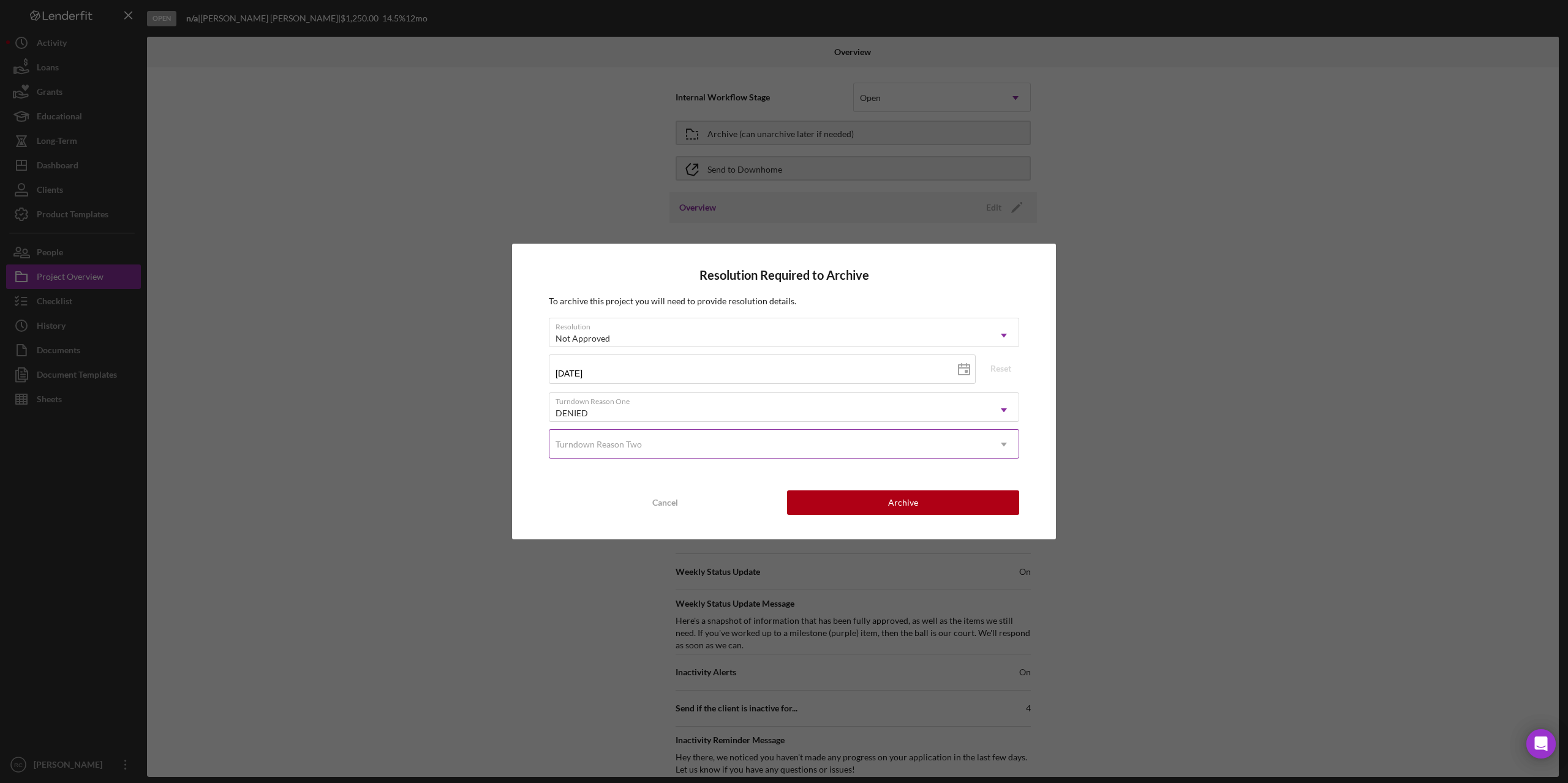
click at [754, 444] on div "Turndown Reason Two" at bounding box center [769, 444] width 440 height 28
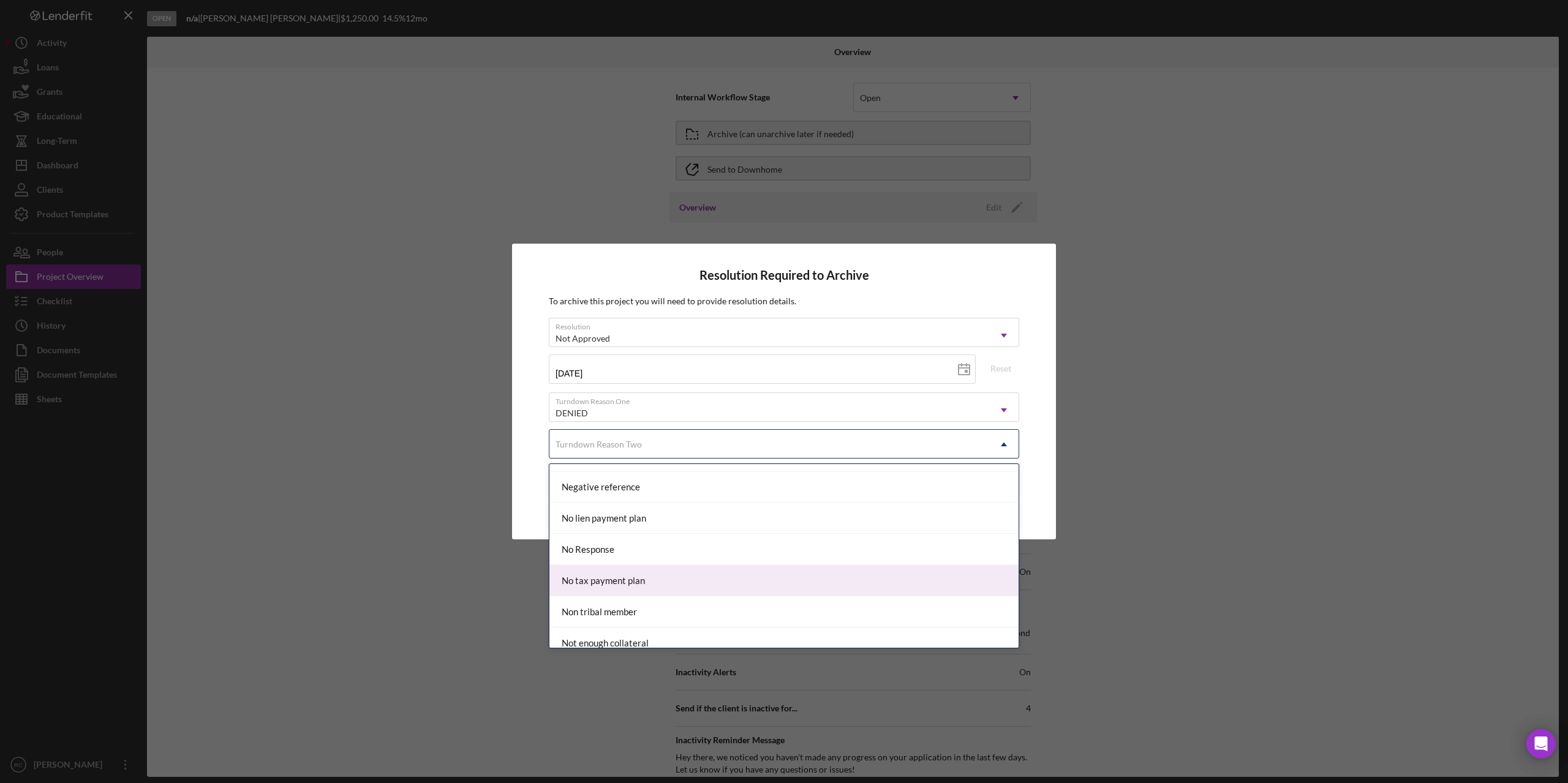
scroll to position [735, 0]
click at [757, 588] on div "Needs Technical Assistance" at bounding box center [783, 587] width 469 height 32
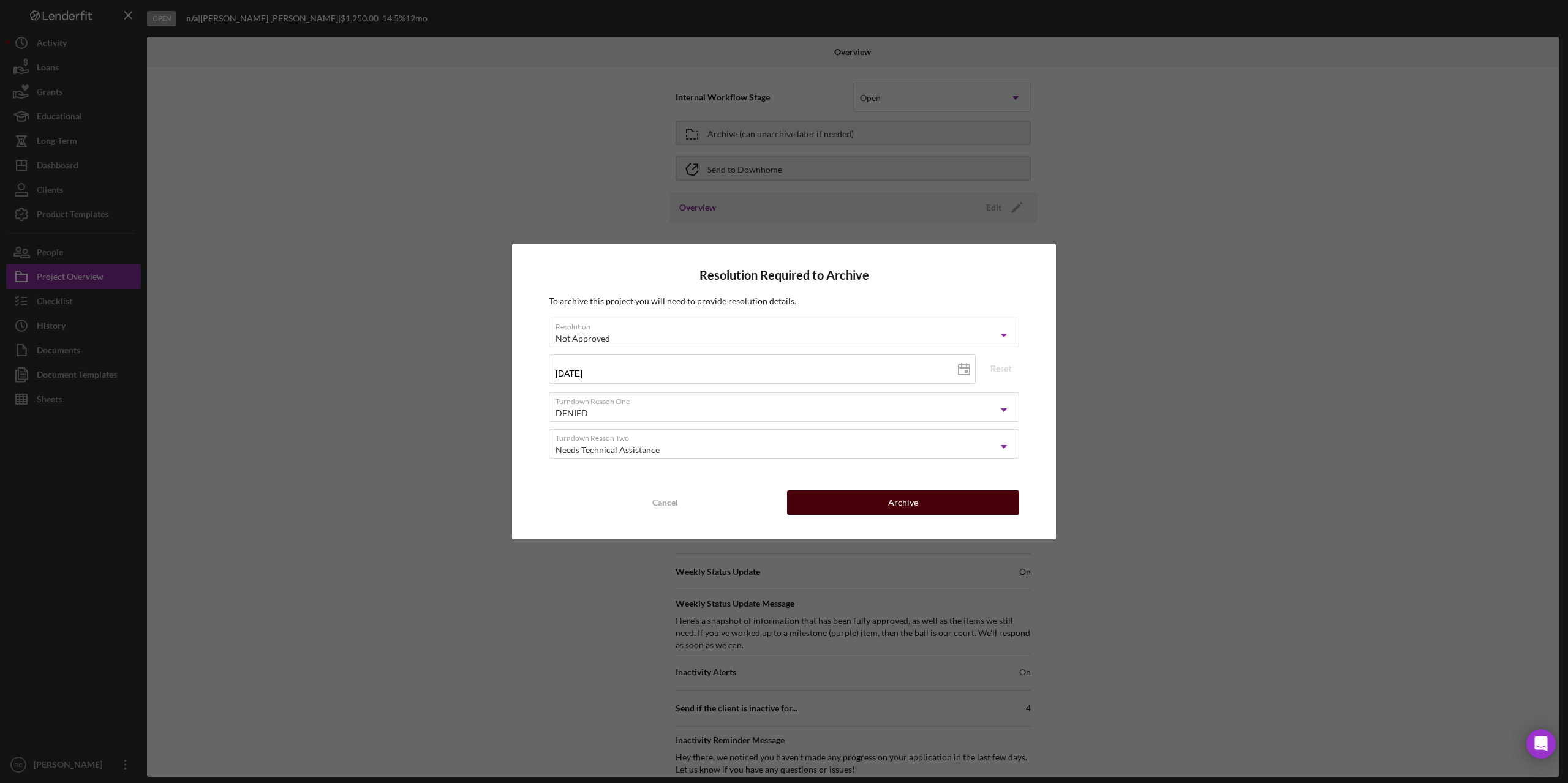
click at [891, 506] on div "Archive" at bounding box center [903, 503] width 30 height 25
